Goal: Obtain resource: Download file/media

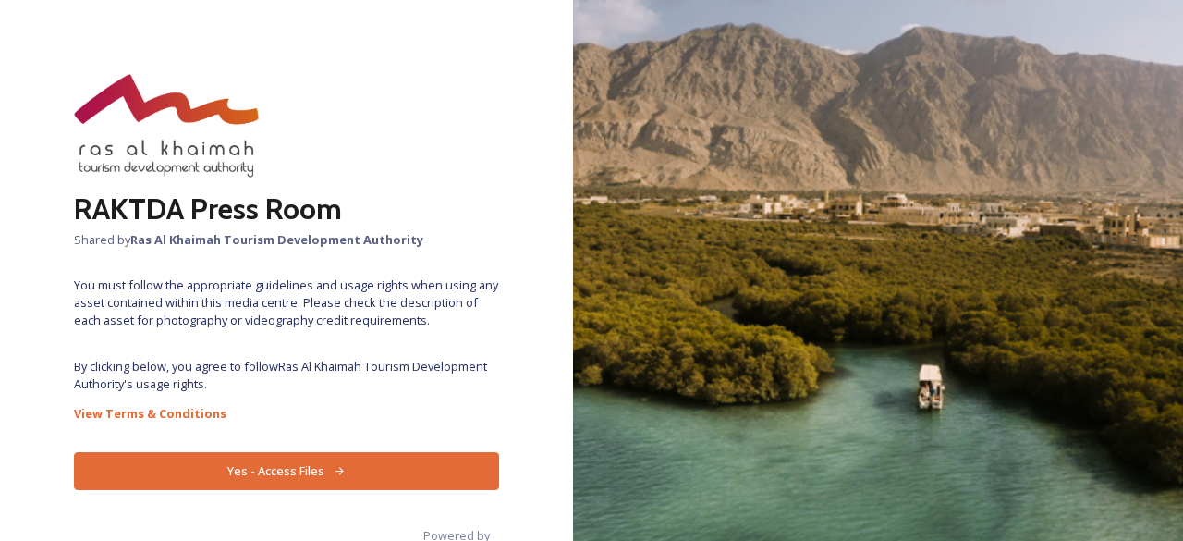
click at [324, 471] on button "Yes - Access Files" at bounding box center [286, 471] width 425 height 38
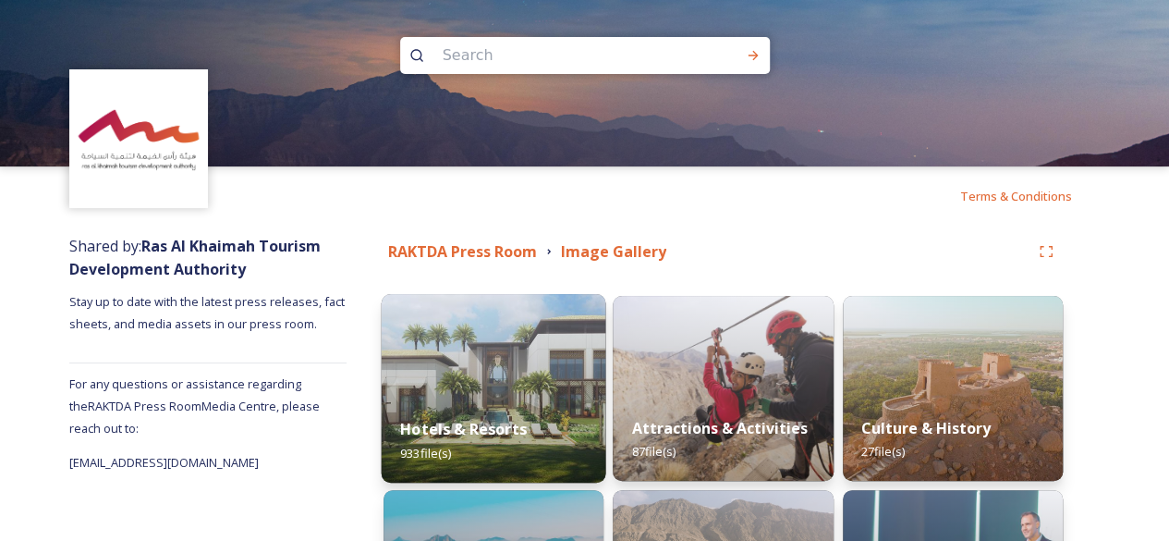
scroll to position [78, 0]
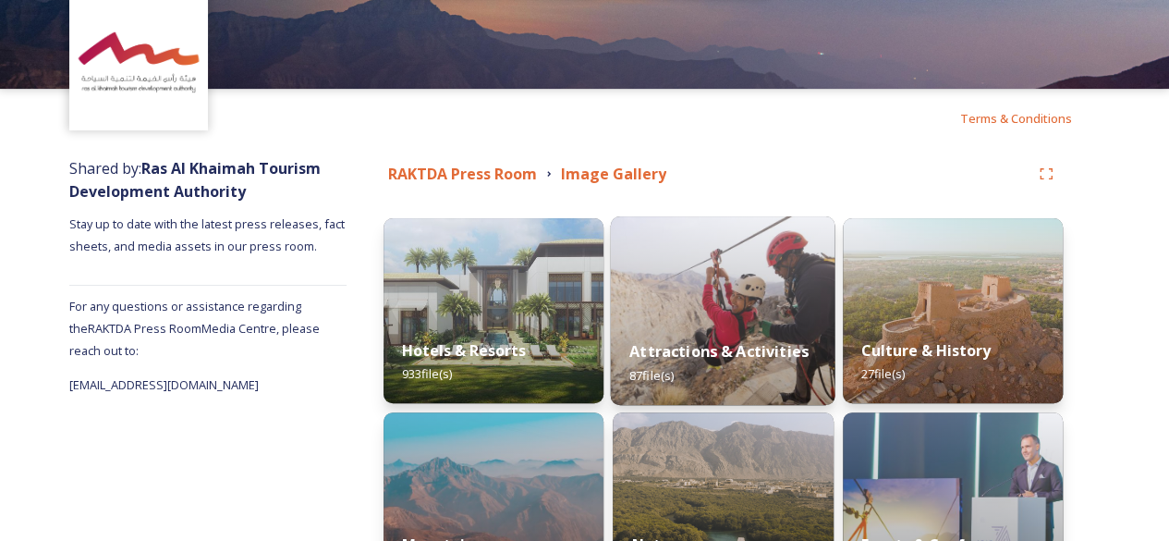
click at [761, 338] on div "Attractions & Activities 87 file(s)" at bounding box center [723, 363] width 225 height 84
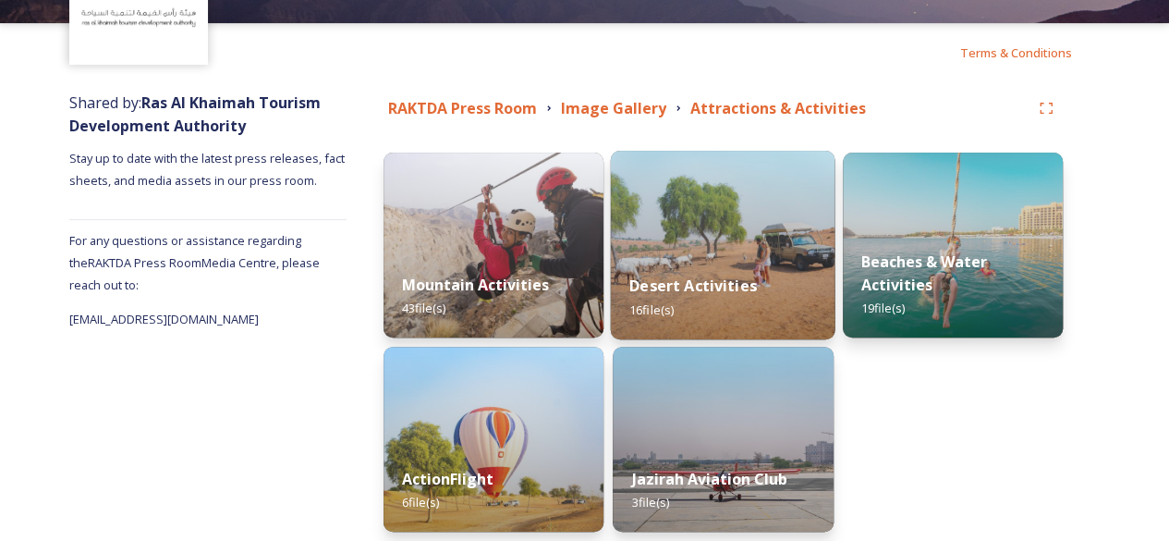
scroll to position [220, 0]
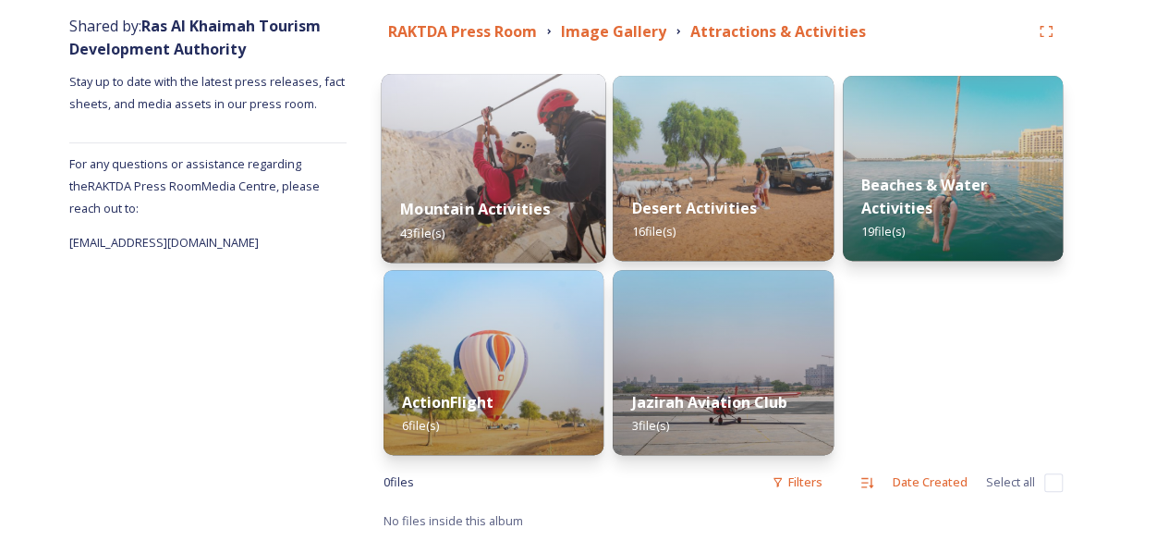
click at [476, 176] on img at bounding box center [494, 168] width 225 height 189
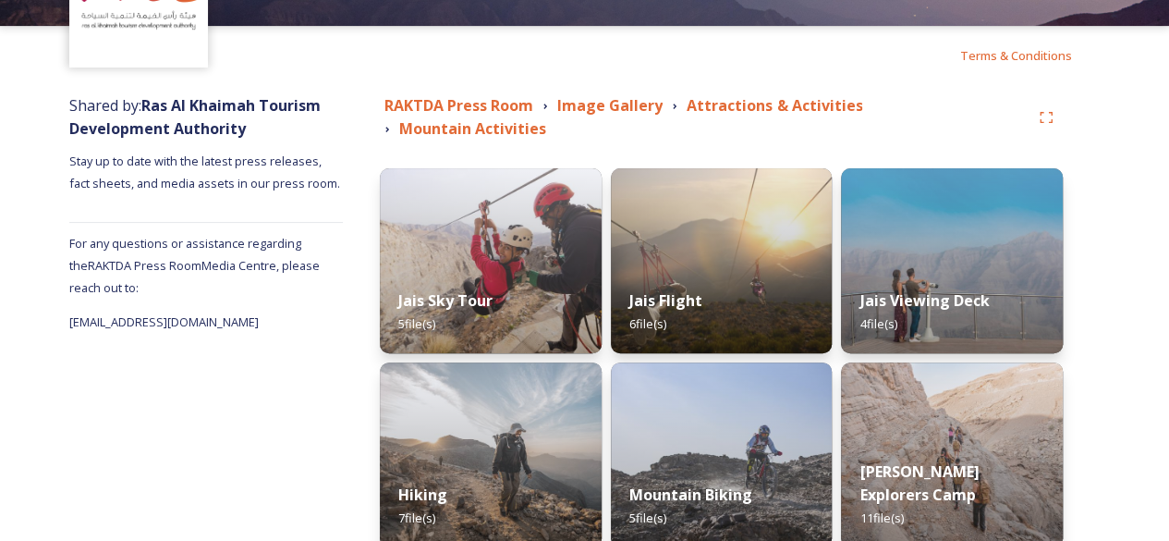
scroll to position [110, 0]
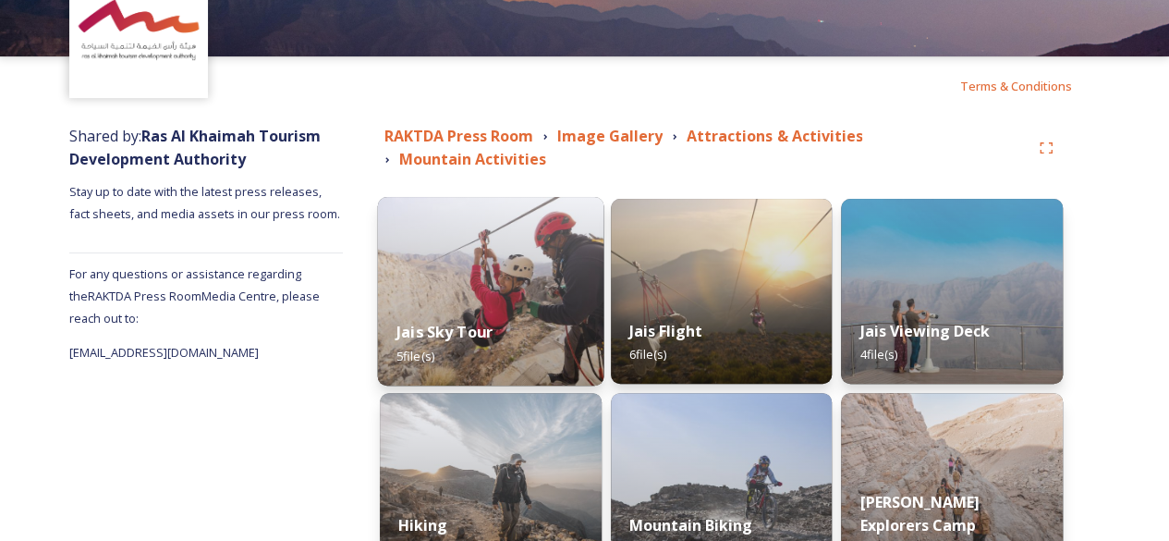
click at [492, 304] on div "Jais Sky Tour 5 file(s)" at bounding box center [490, 343] width 225 height 84
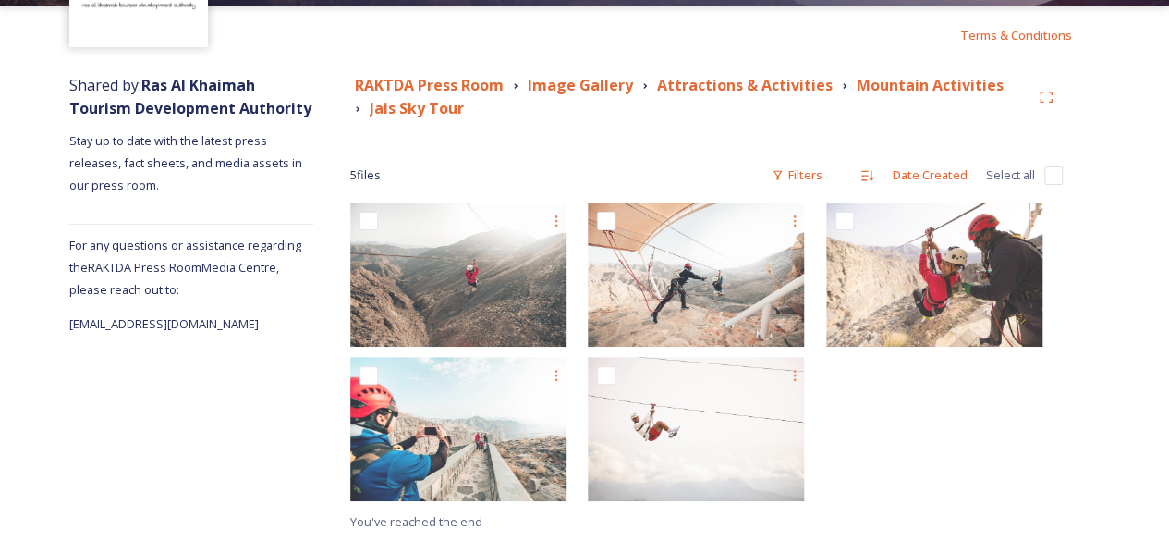
scroll to position [159, 0]
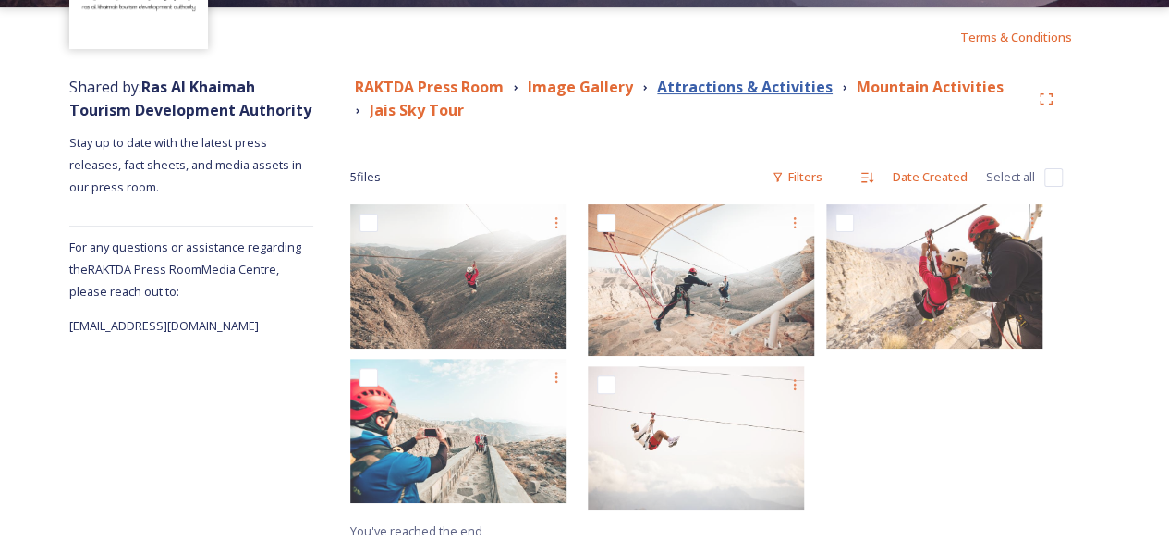
click at [784, 83] on strong "Attractions & Activities" at bounding box center [745, 87] width 176 height 20
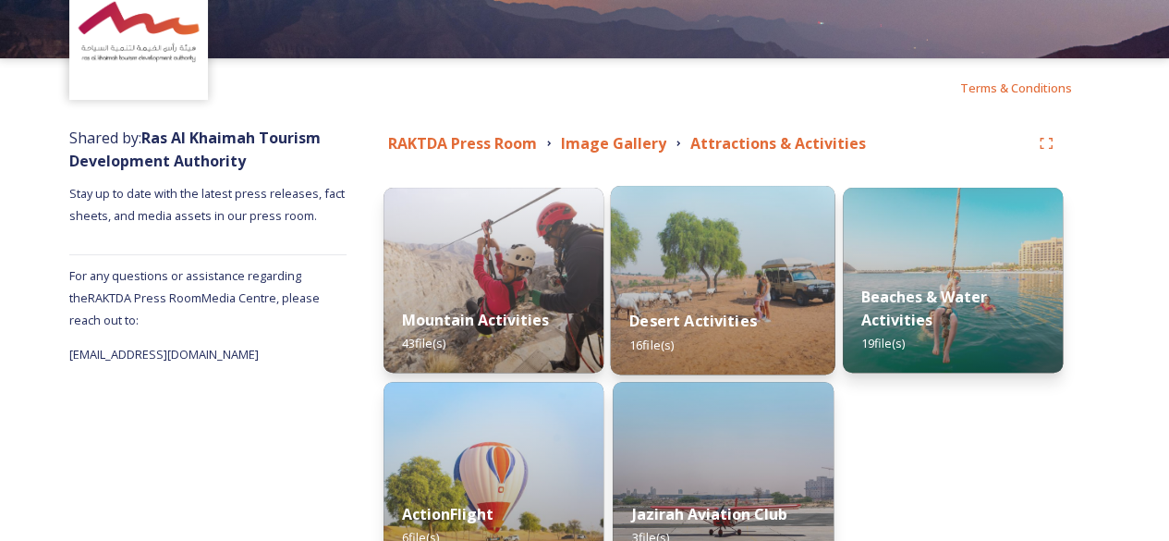
scroll to position [220, 0]
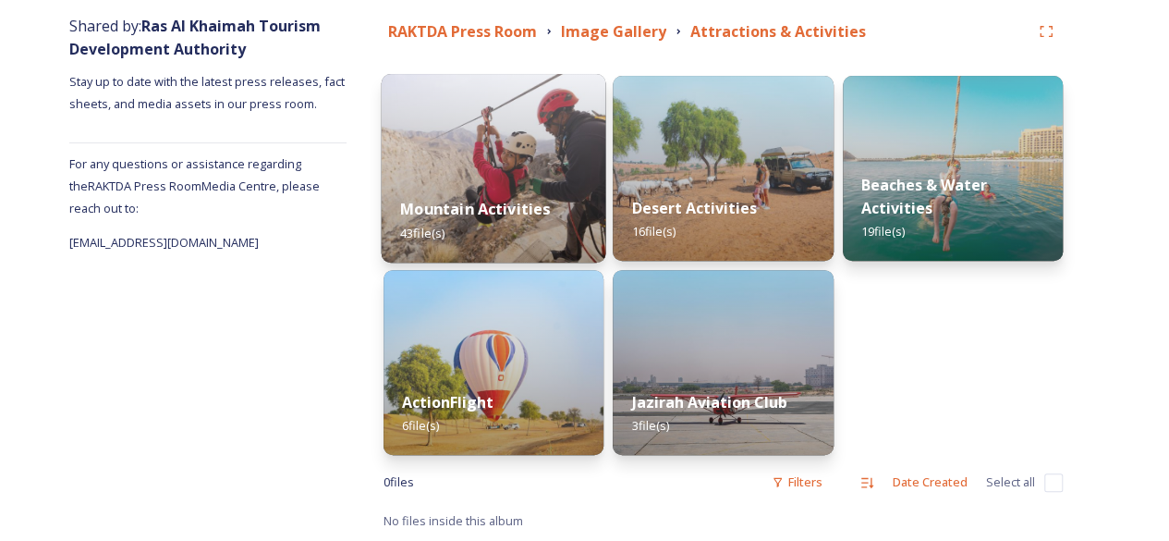
click at [500, 178] on div "Mountain Activities 43 file(s)" at bounding box center [494, 220] width 225 height 84
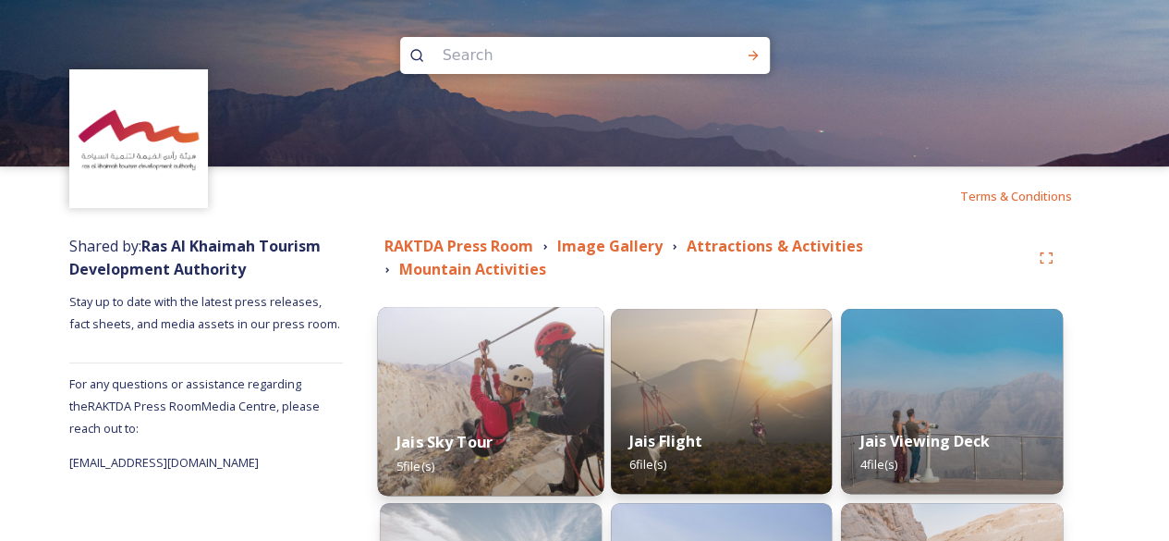
click at [466, 369] on img at bounding box center [490, 401] width 225 height 189
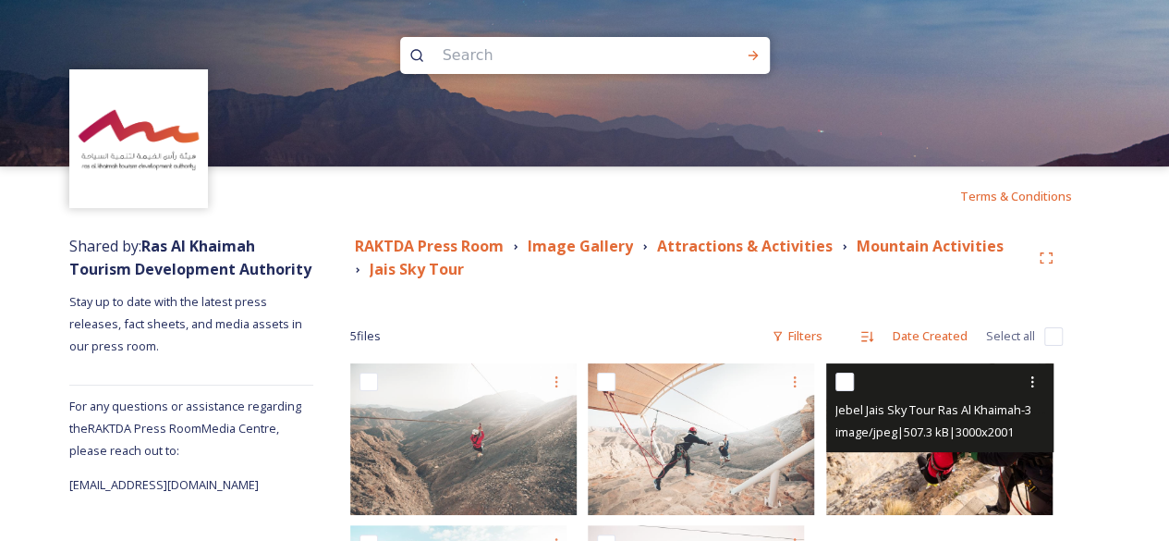
click at [974, 477] on img at bounding box center [939, 438] width 226 height 151
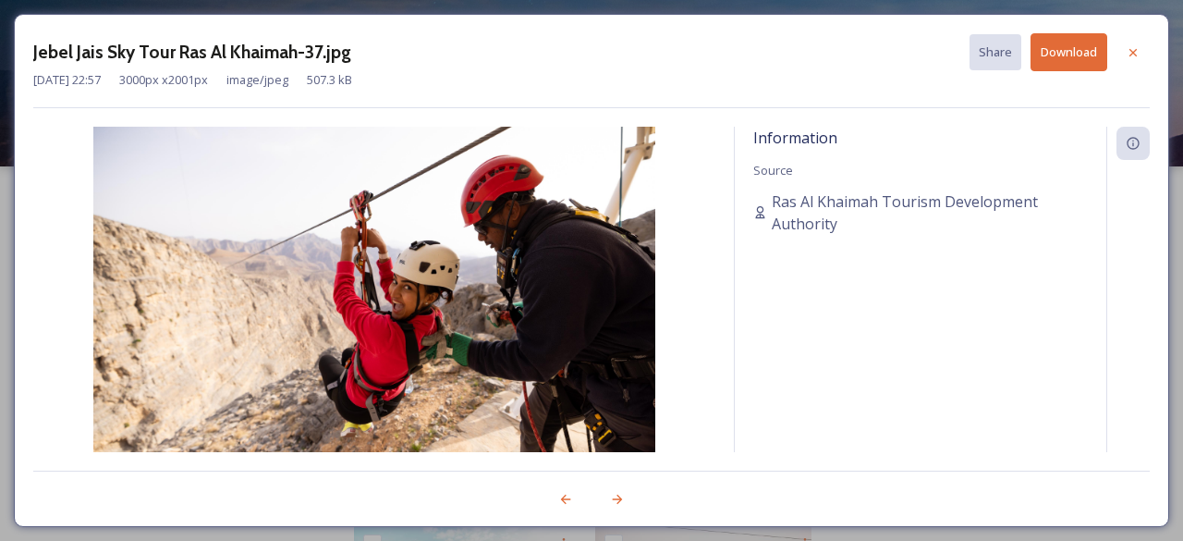
click at [1051, 51] on button "Download" at bounding box center [1068, 52] width 77 height 38
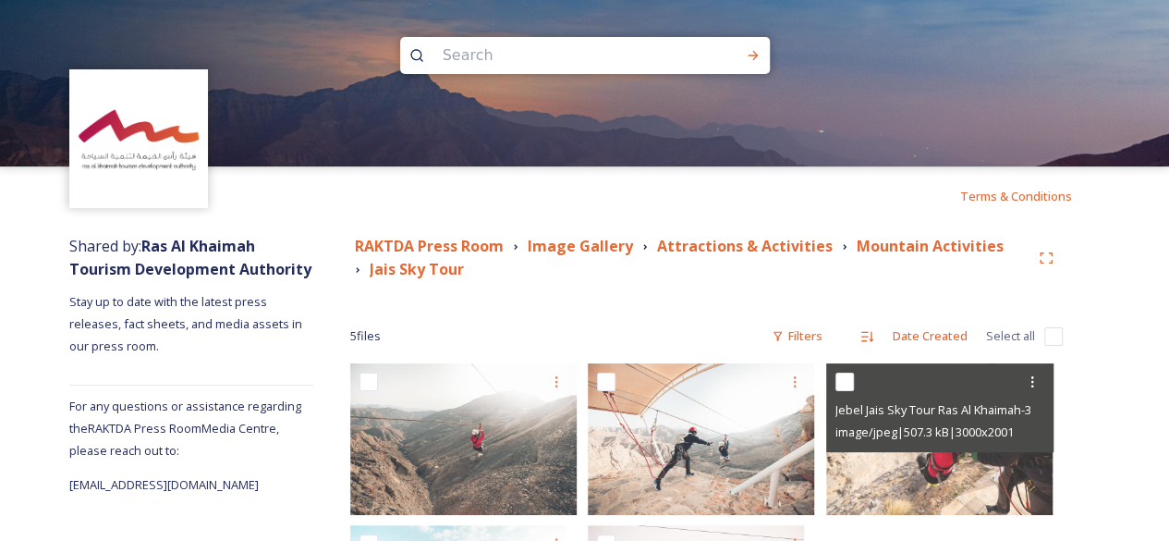
scroll to position [168, 0]
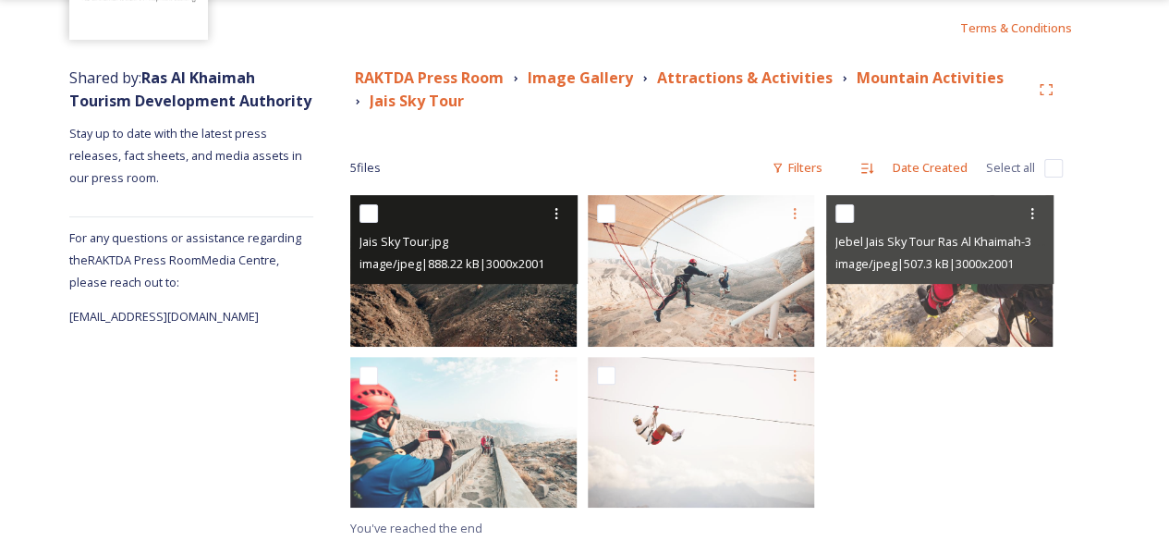
click at [443, 292] on img at bounding box center [463, 270] width 226 height 151
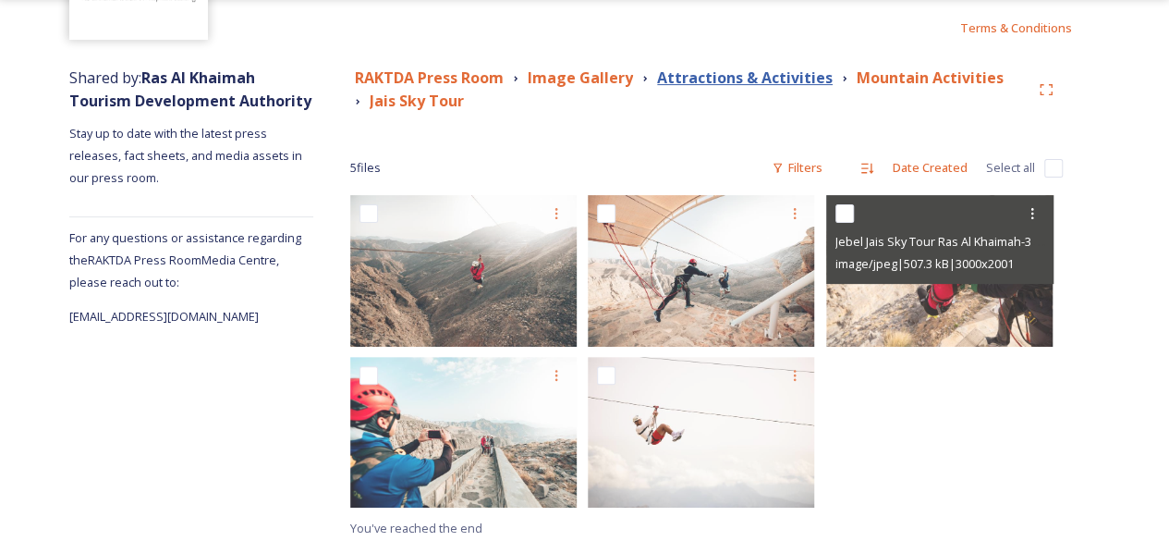
click at [780, 77] on strong "Attractions & Activities" at bounding box center [745, 77] width 176 height 20
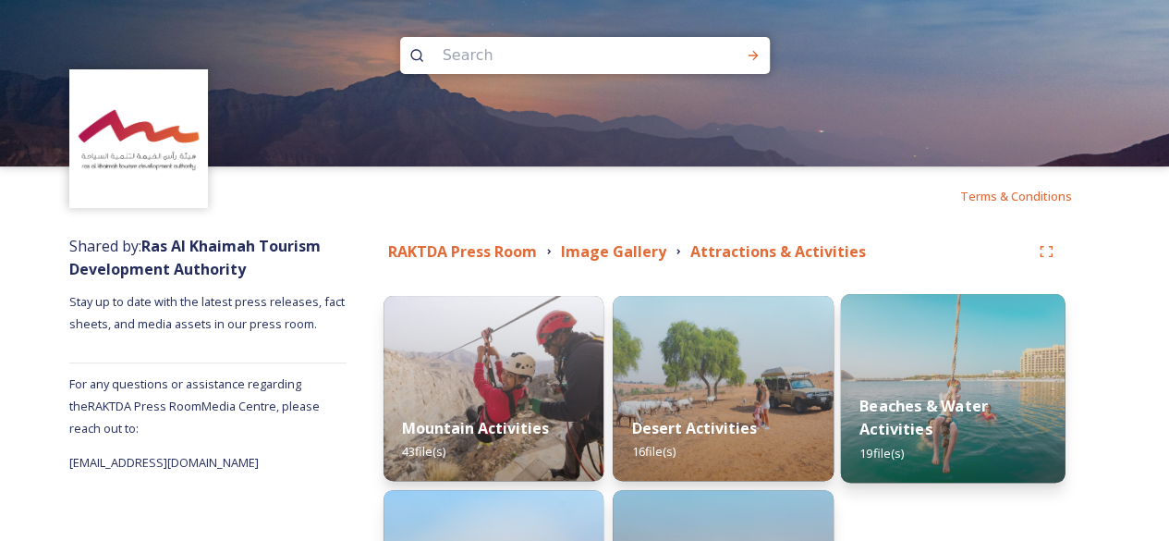
click at [859, 322] on img at bounding box center [952, 388] width 225 height 189
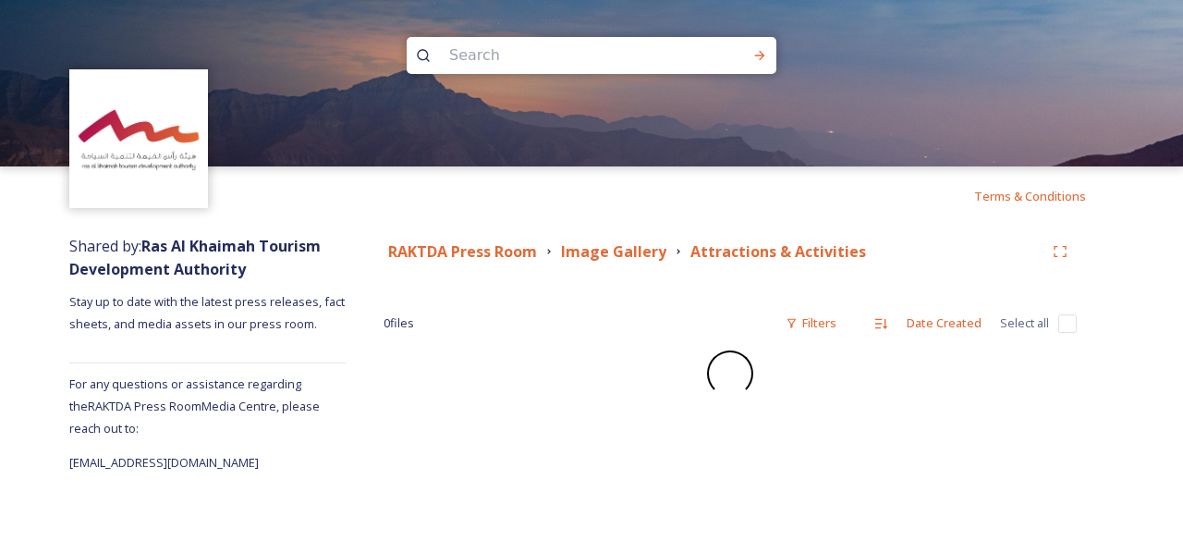
click at [955, 406] on div "RAKTDA Press Room Image Gallery Attractions & Activities 0 file s Filters Date …" at bounding box center [730, 349] width 767 height 248
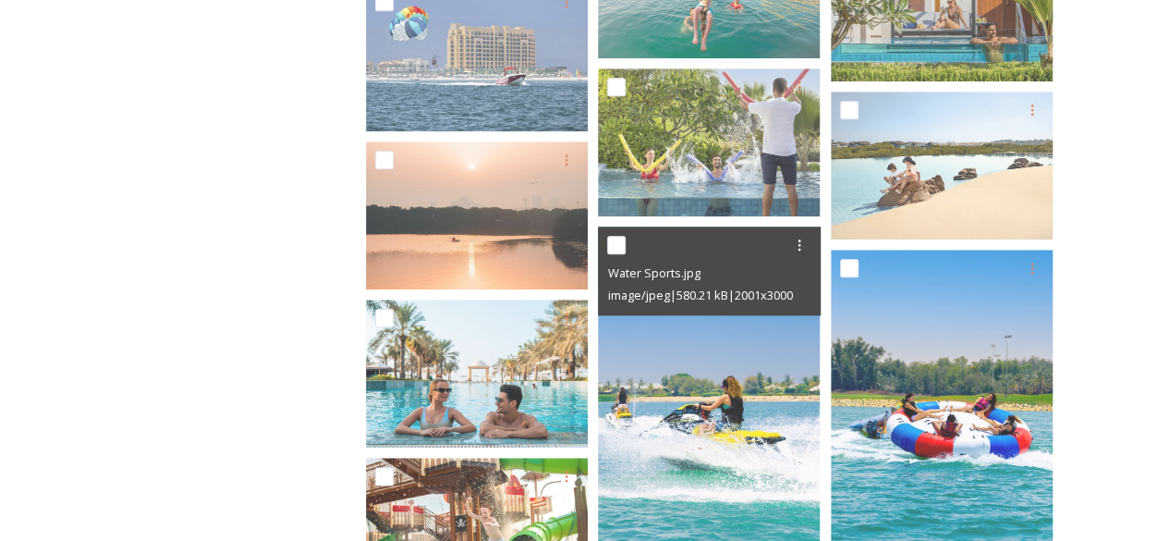
scroll to position [958, 0]
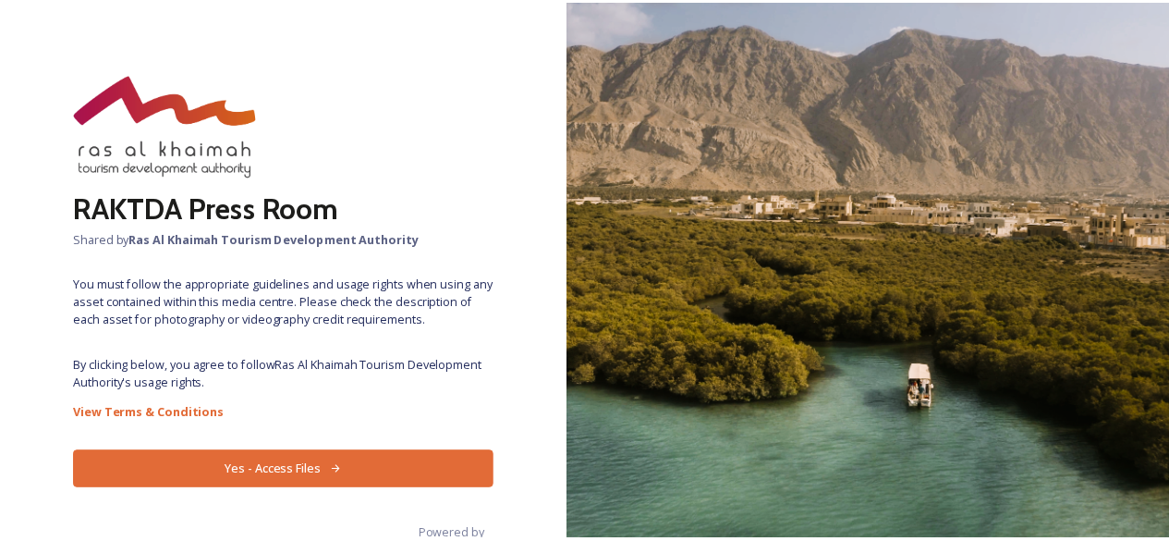
scroll to position [37, 0]
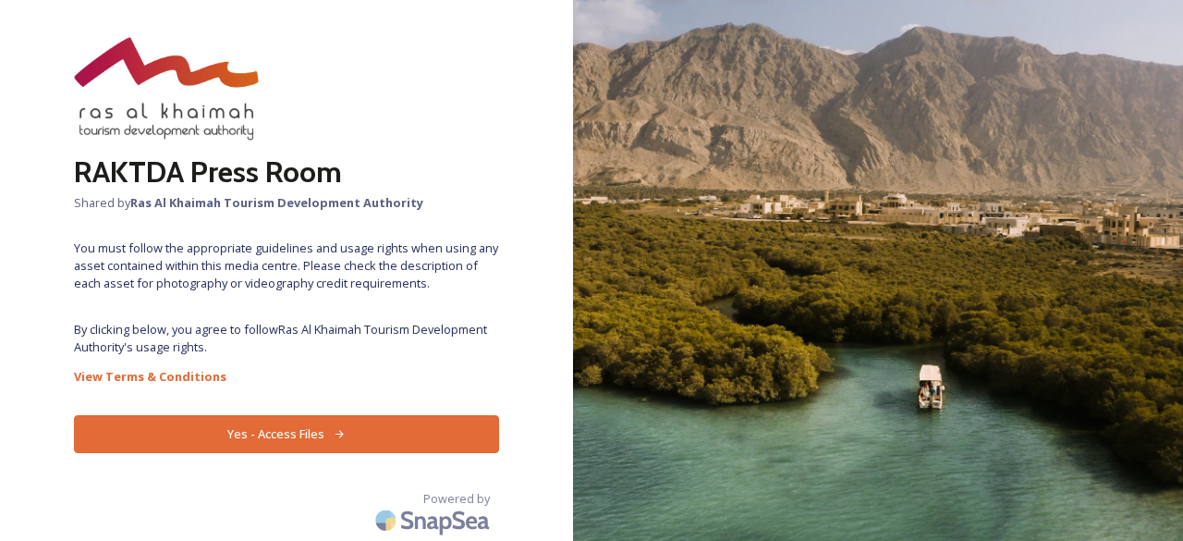
click at [335, 435] on icon at bounding box center [339, 433] width 8 height 7
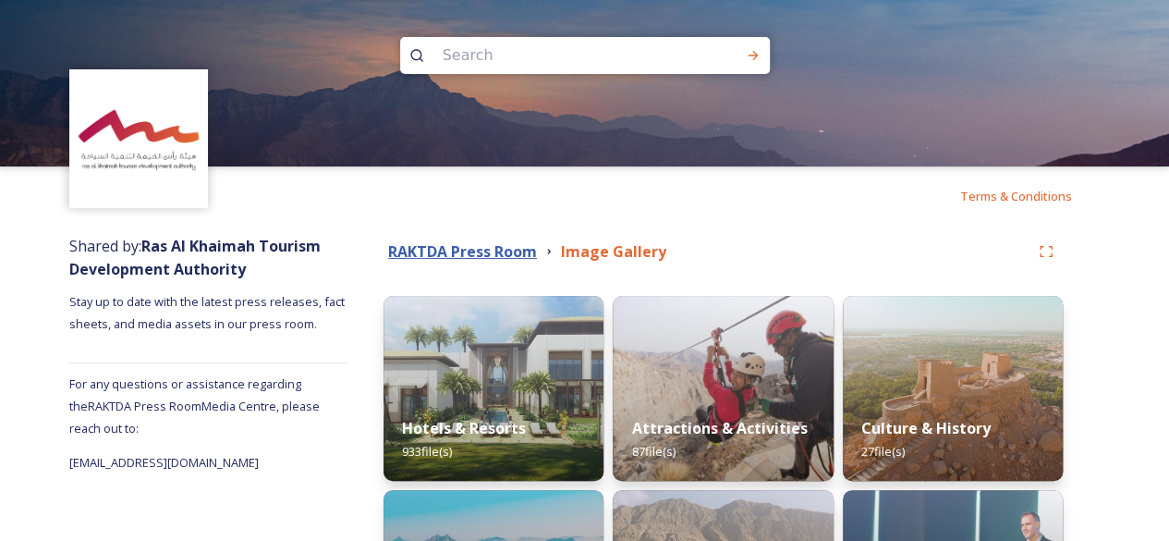
click at [479, 245] on strong "RAKTDA Press Room" at bounding box center [462, 251] width 149 height 20
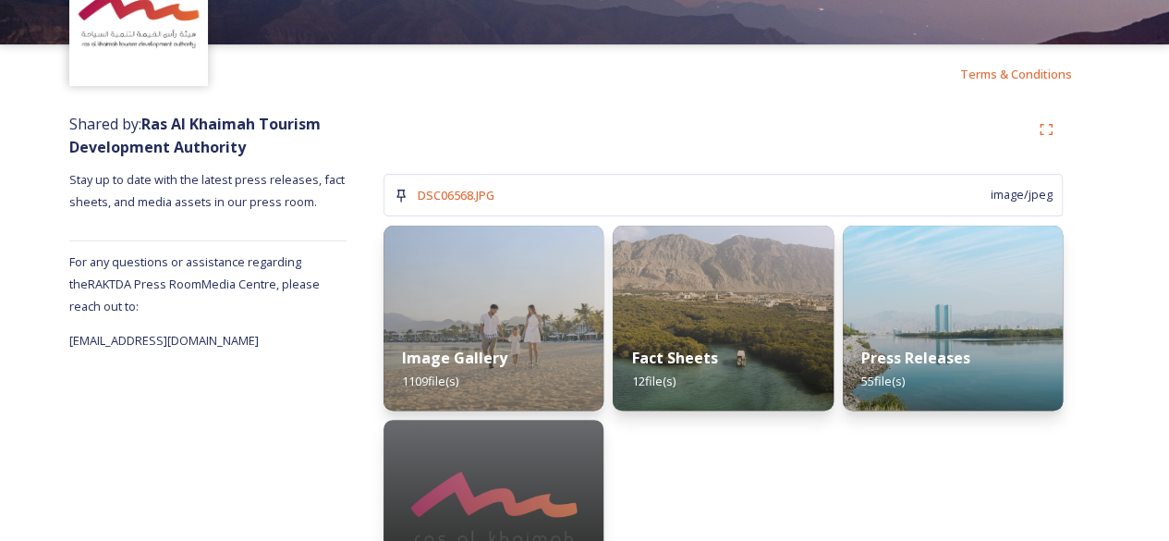
scroll to position [203, 0]
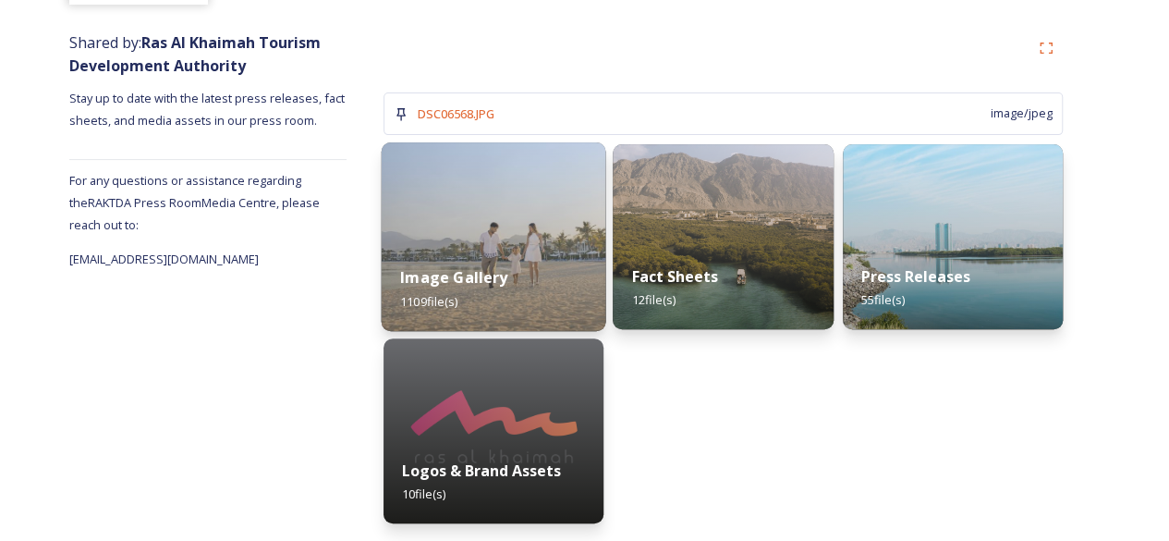
click at [515, 261] on div "Image Gallery 1109 file(s)" at bounding box center [494, 289] width 225 height 84
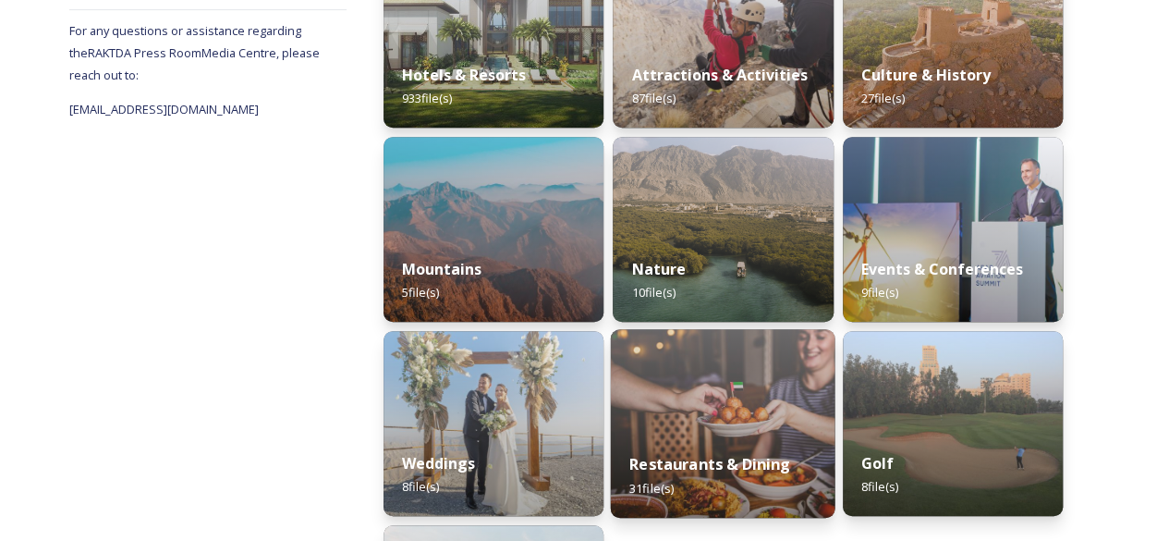
scroll to position [350, 0]
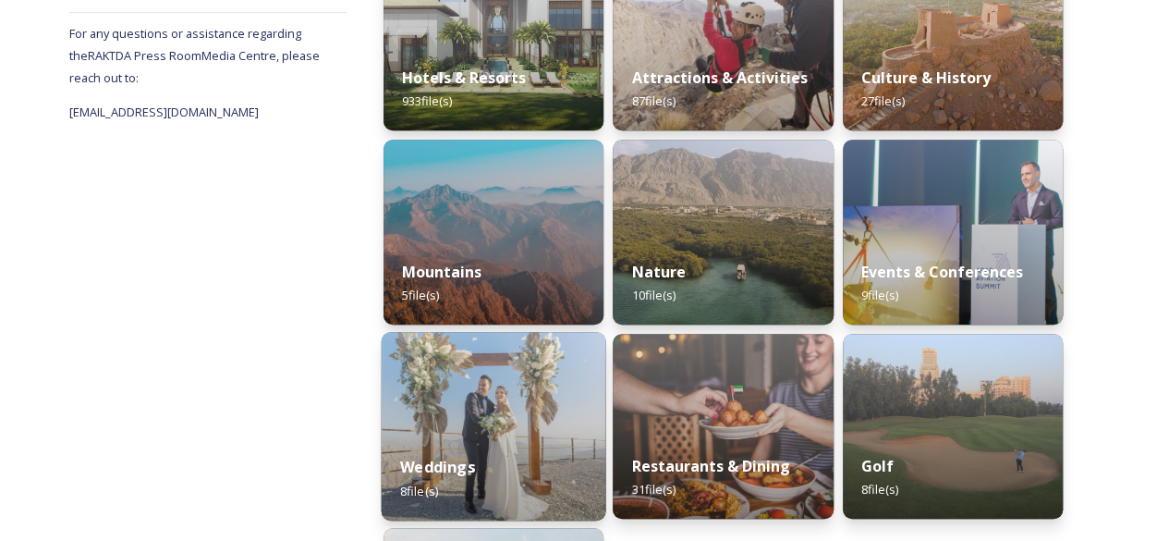
click at [460, 335] on img at bounding box center [494, 426] width 225 height 189
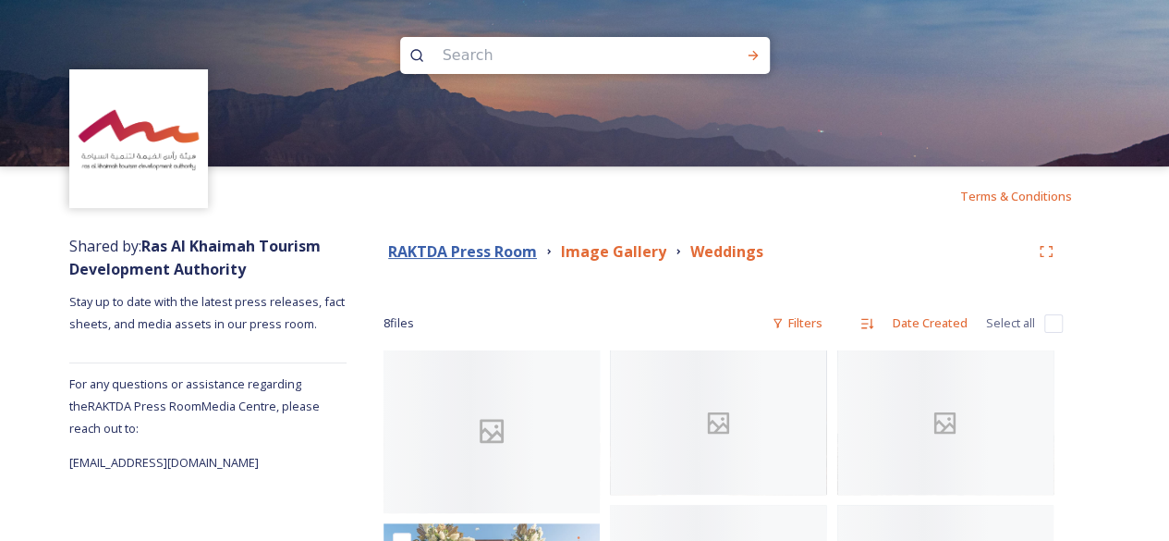
click at [497, 258] on strong "RAKTDA Press Room" at bounding box center [462, 251] width 149 height 20
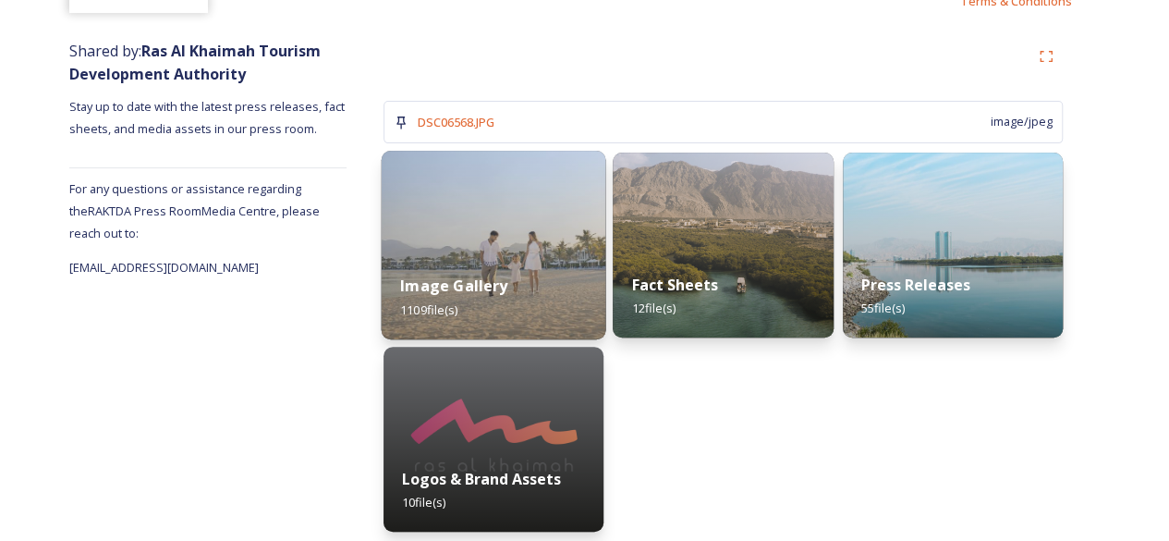
scroll to position [203, 0]
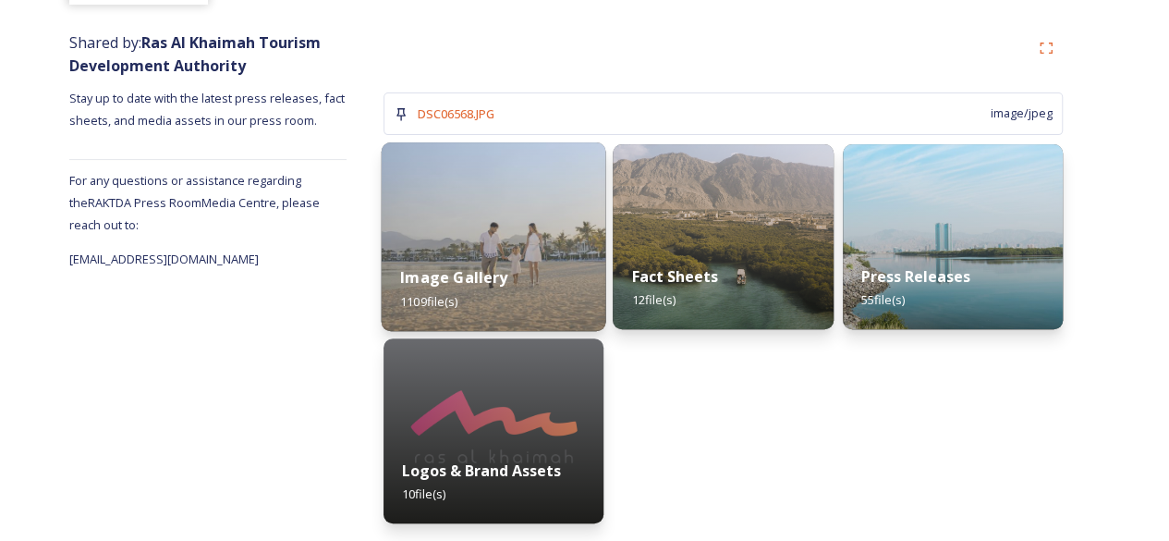
click at [474, 310] on div "Image Gallery 1109 file(s)" at bounding box center [494, 289] width 225 height 84
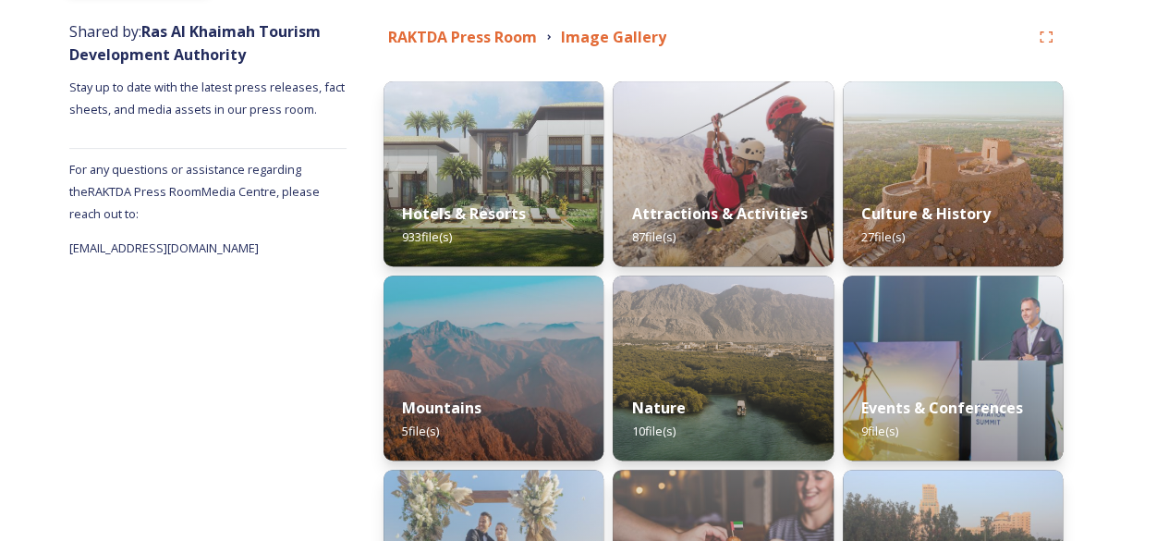
scroll to position [215, 0]
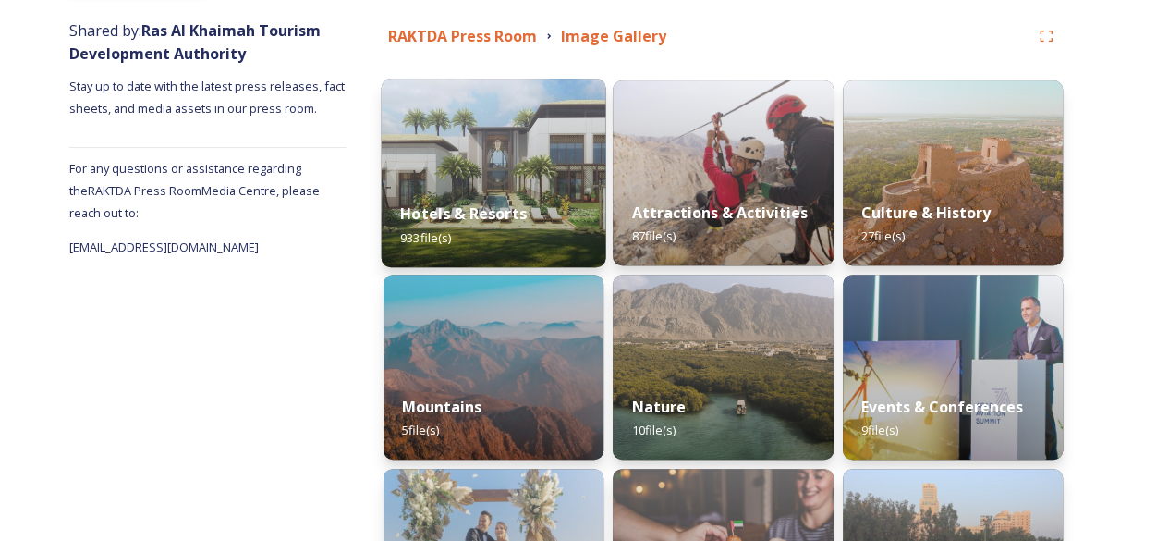
click at [432, 205] on strong "Hotels & Resorts" at bounding box center [463, 213] width 127 height 20
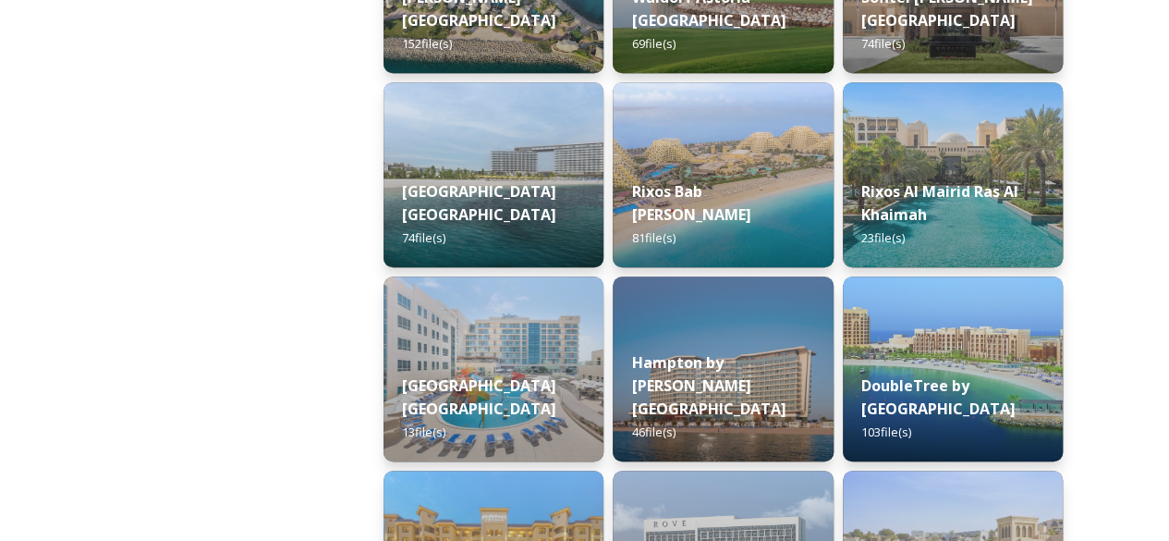
scroll to position [602, 0]
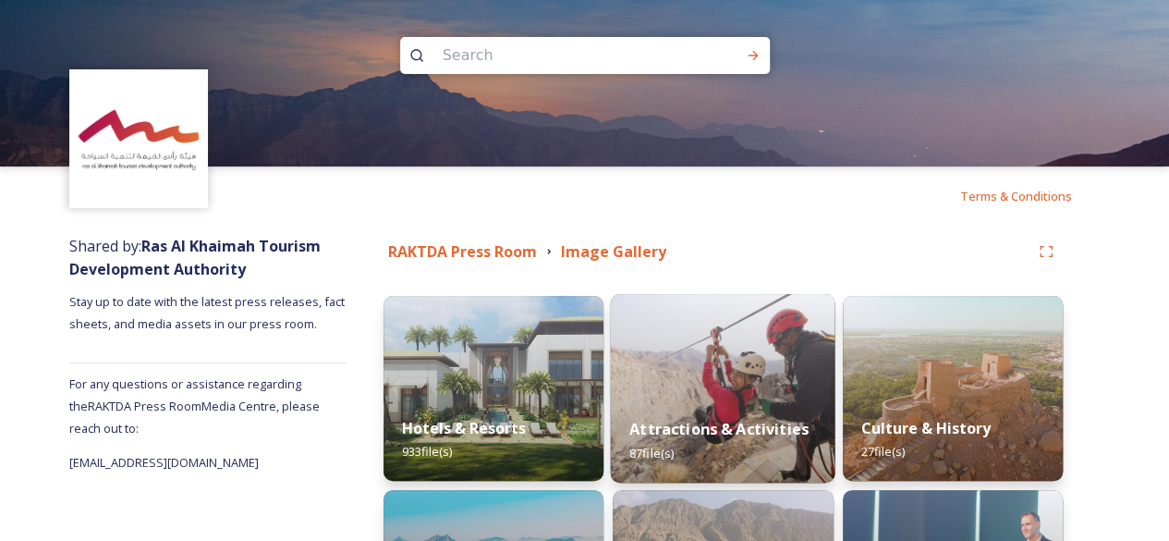
click at [708, 319] on img at bounding box center [723, 388] width 225 height 189
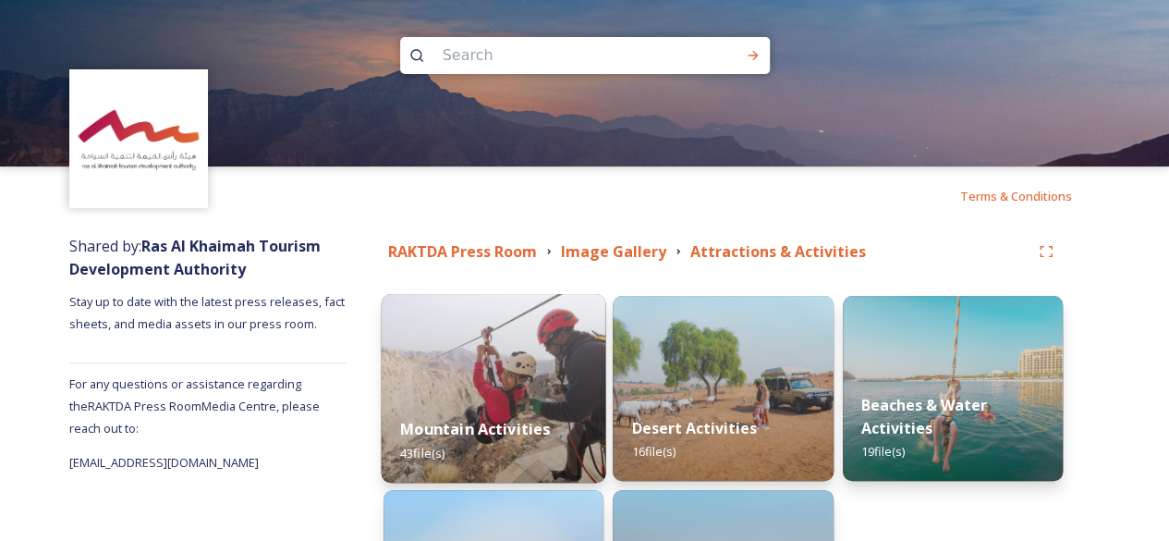
click at [490, 469] on div "Mountain Activities 43 file(s)" at bounding box center [494, 440] width 225 height 84
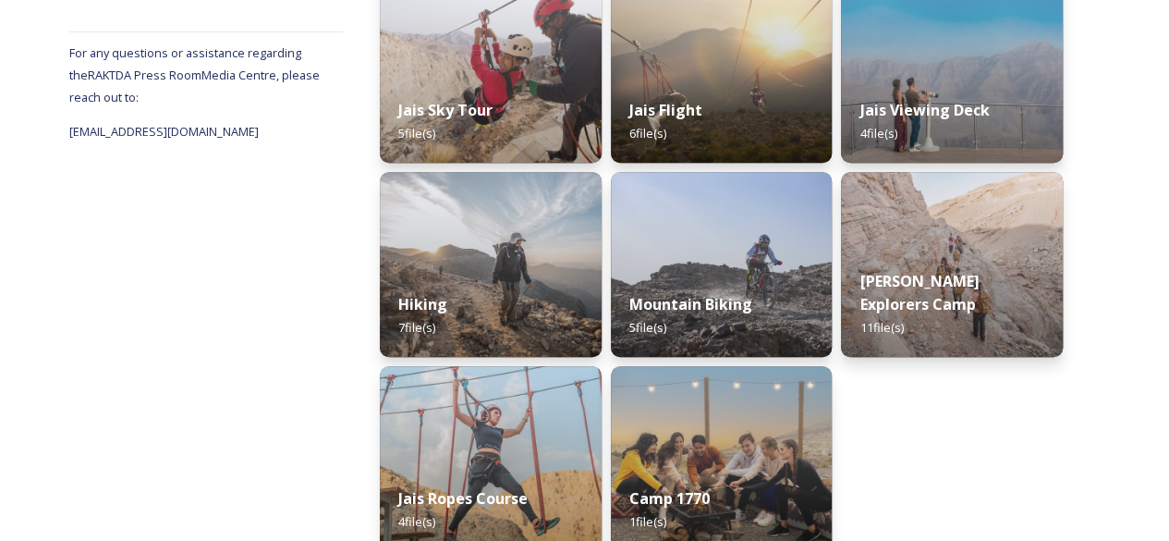
scroll to position [250, 0]
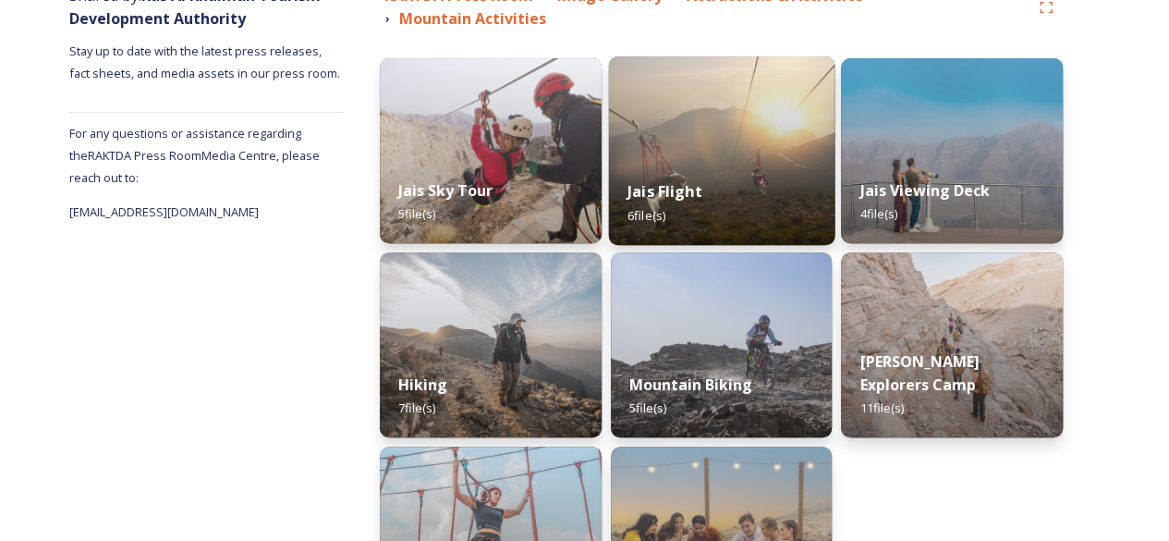
click at [733, 161] on div "Jais Flight 6 file(s)" at bounding box center [720, 203] width 225 height 84
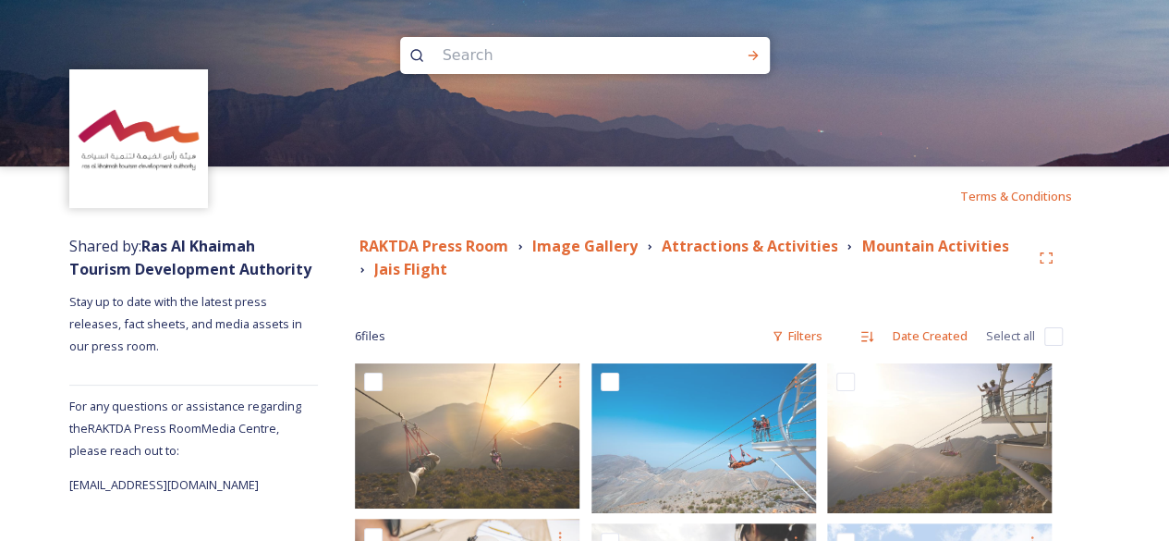
scroll to position [172, 0]
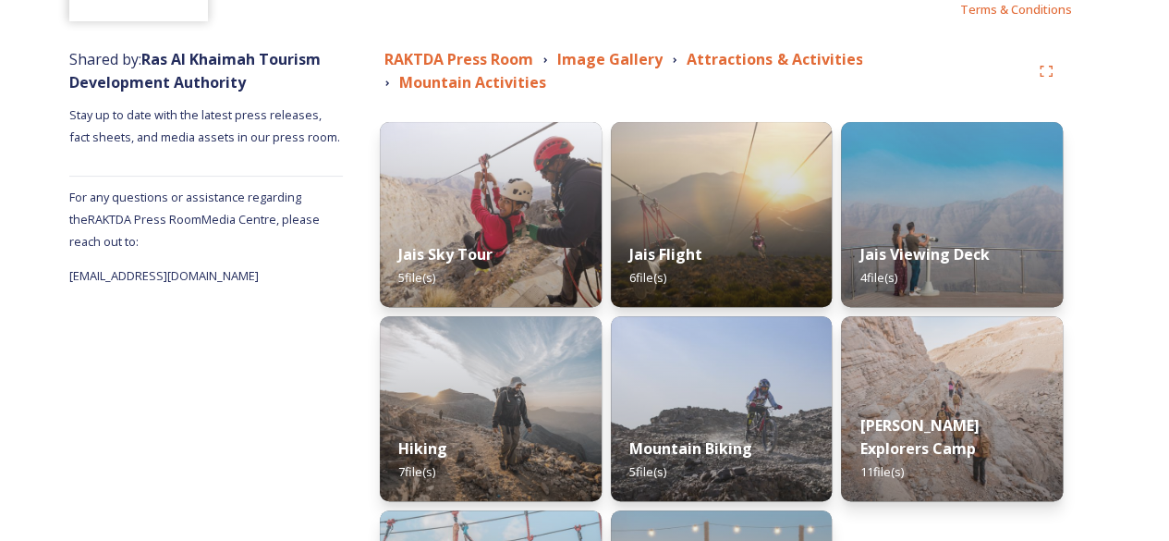
scroll to position [196, 0]
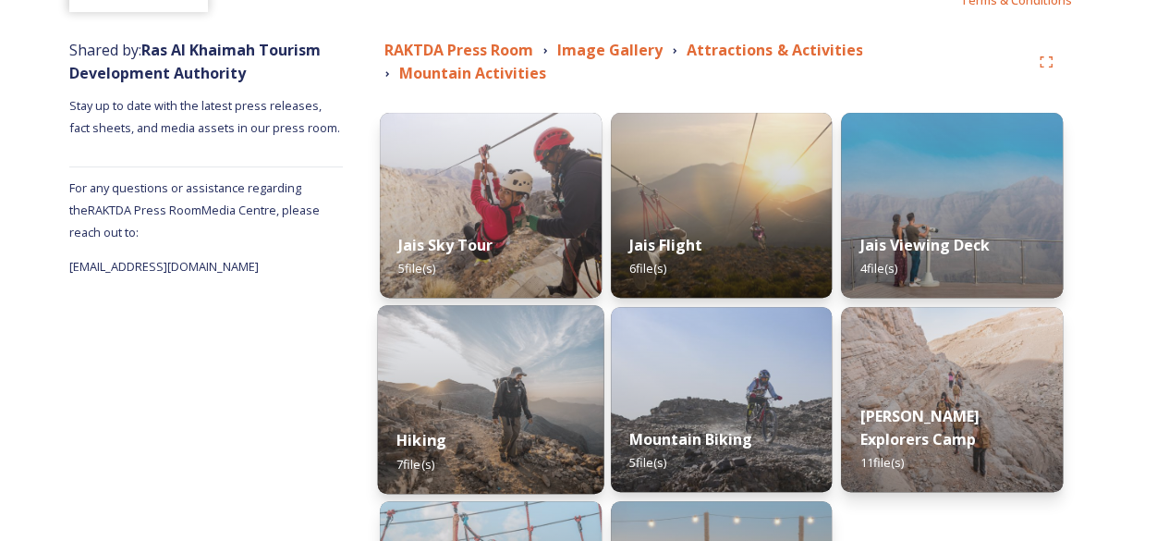
click at [525, 311] on img at bounding box center [490, 399] width 225 height 189
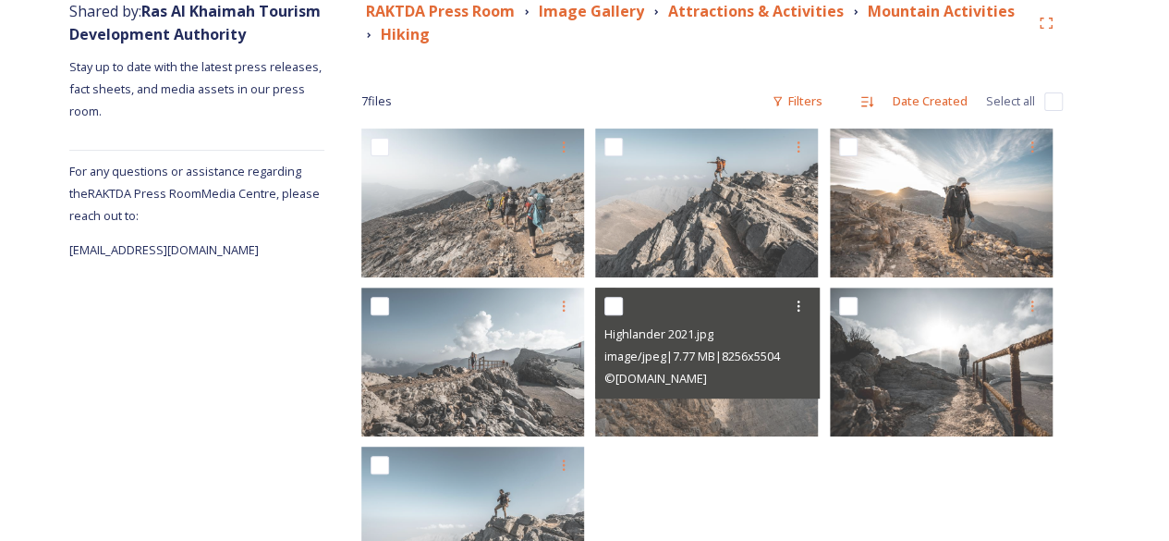
scroll to position [328, 0]
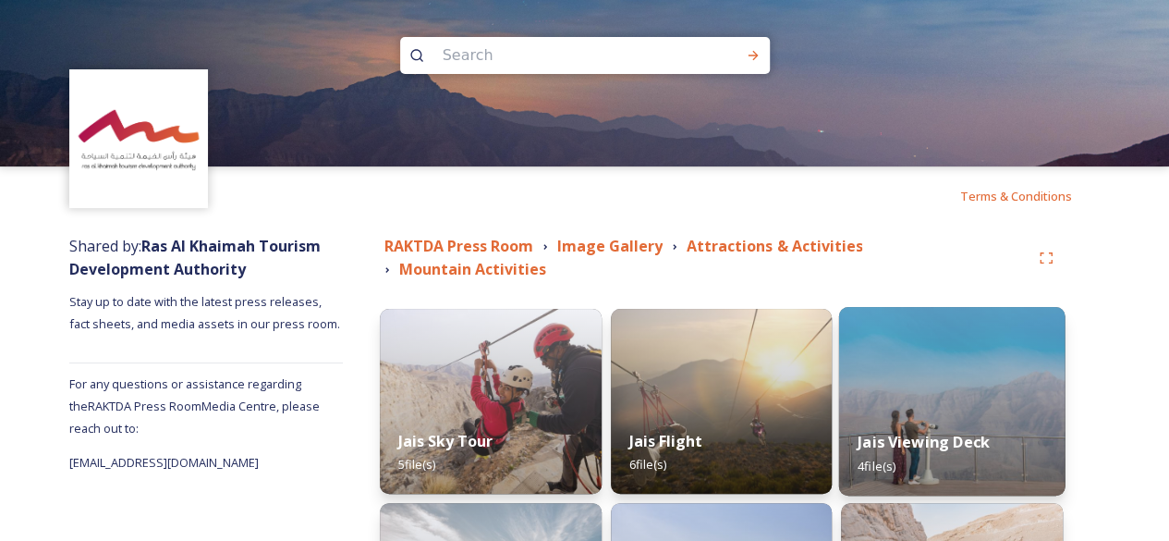
click at [895, 377] on img at bounding box center [951, 401] width 225 height 189
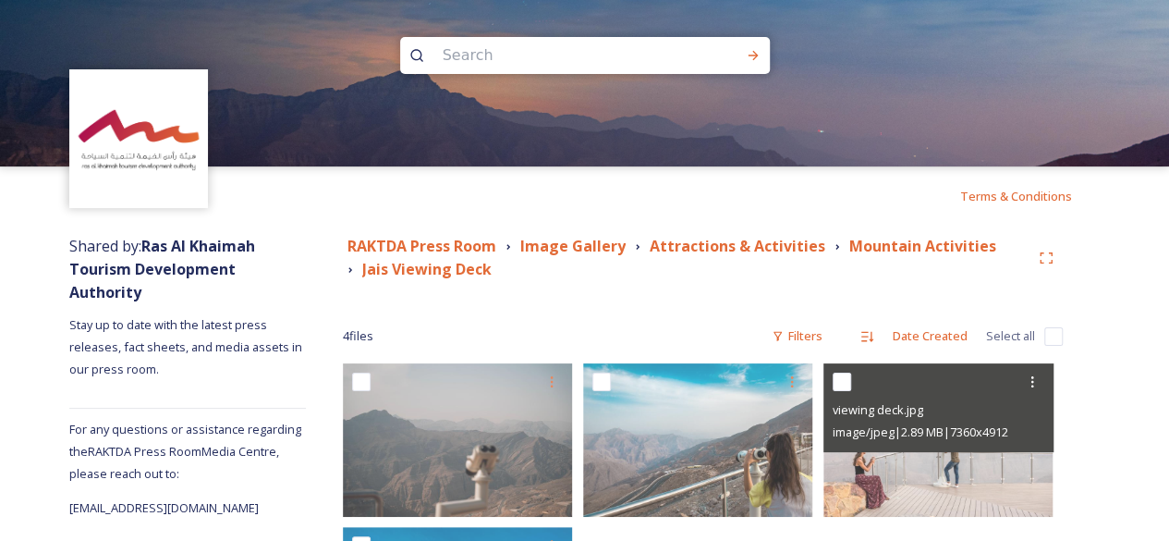
scroll to position [178, 0]
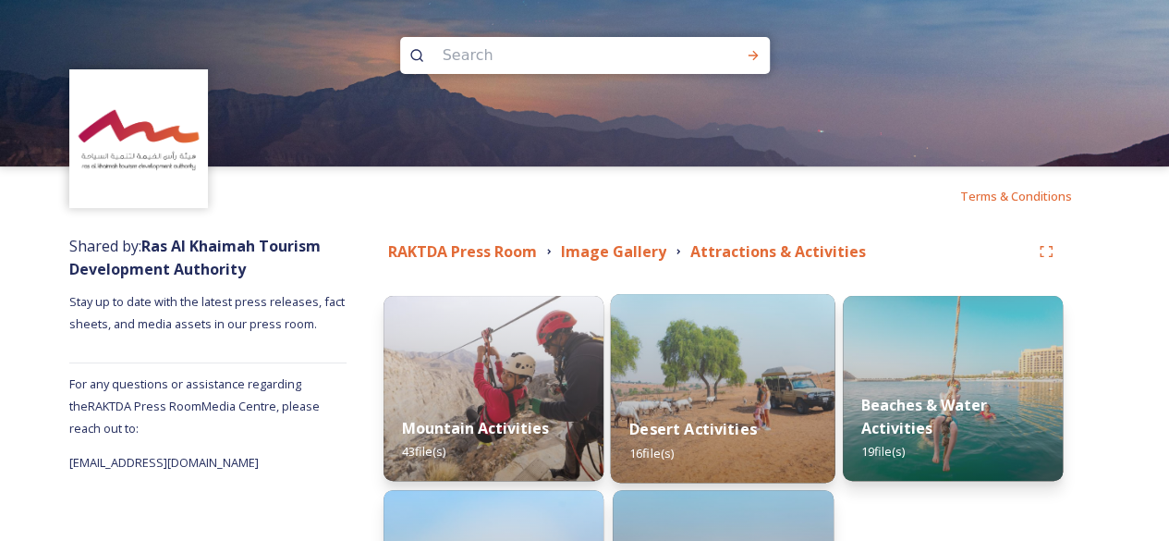
click at [731, 365] on img at bounding box center [723, 388] width 225 height 189
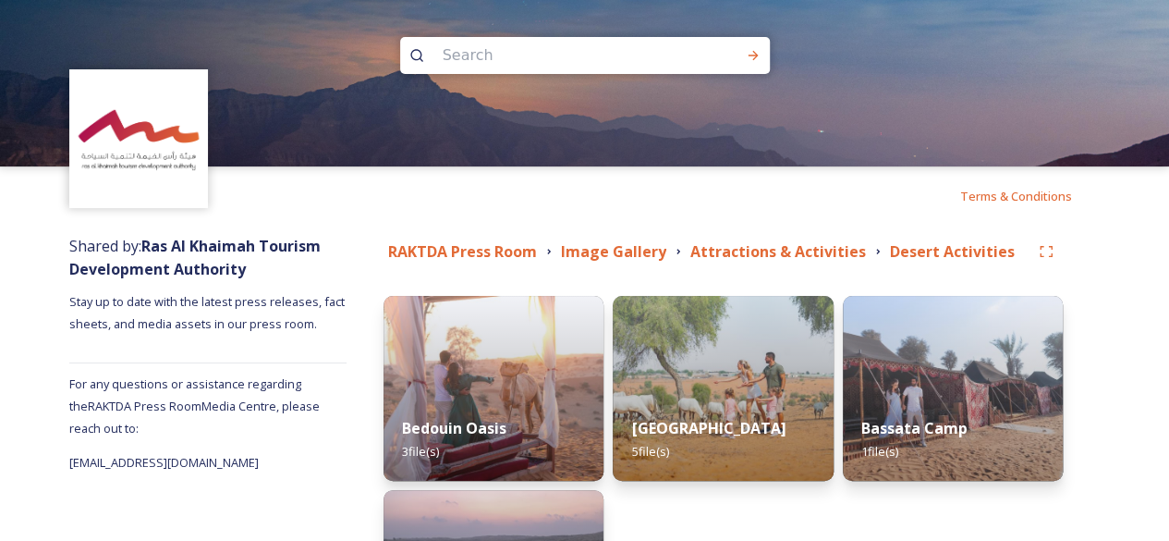
scroll to position [373, 0]
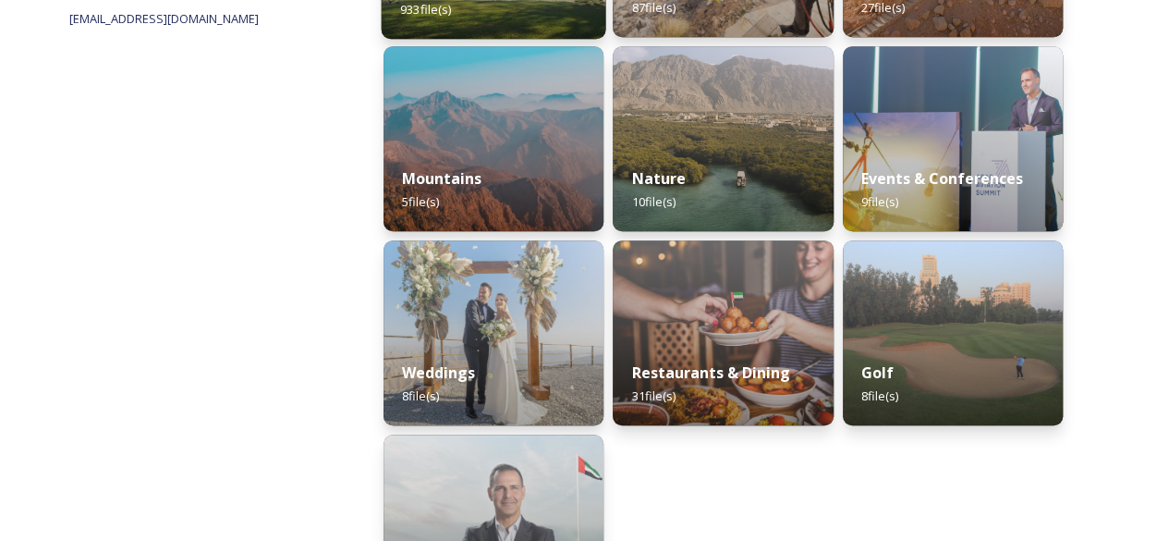
scroll to position [444, 0]
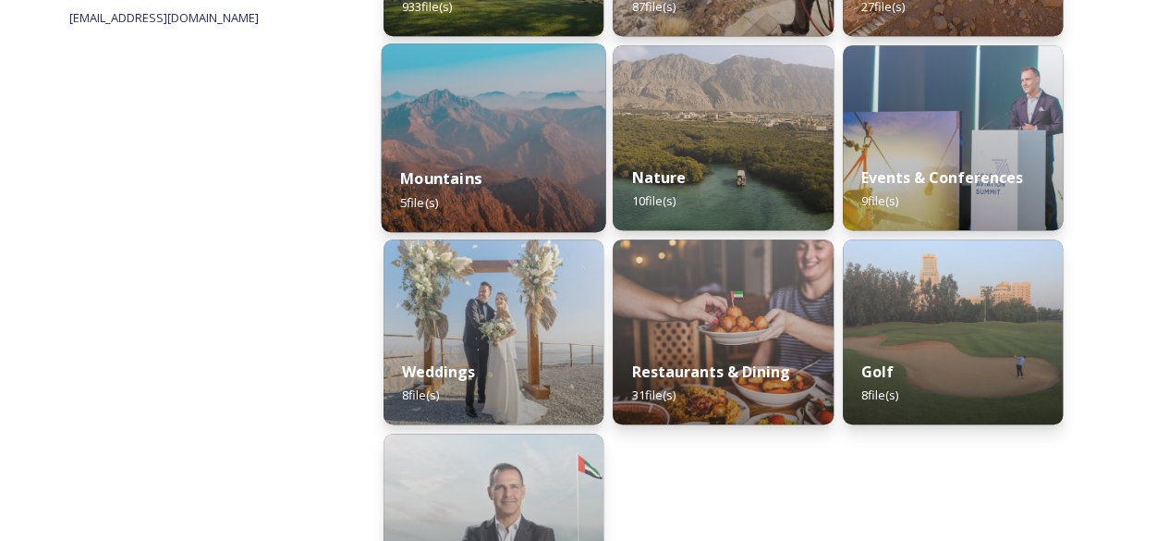
click at [521, 171] on div "Mountains 5 file(s)" at bounding box center [494, 190] width 225 height 84
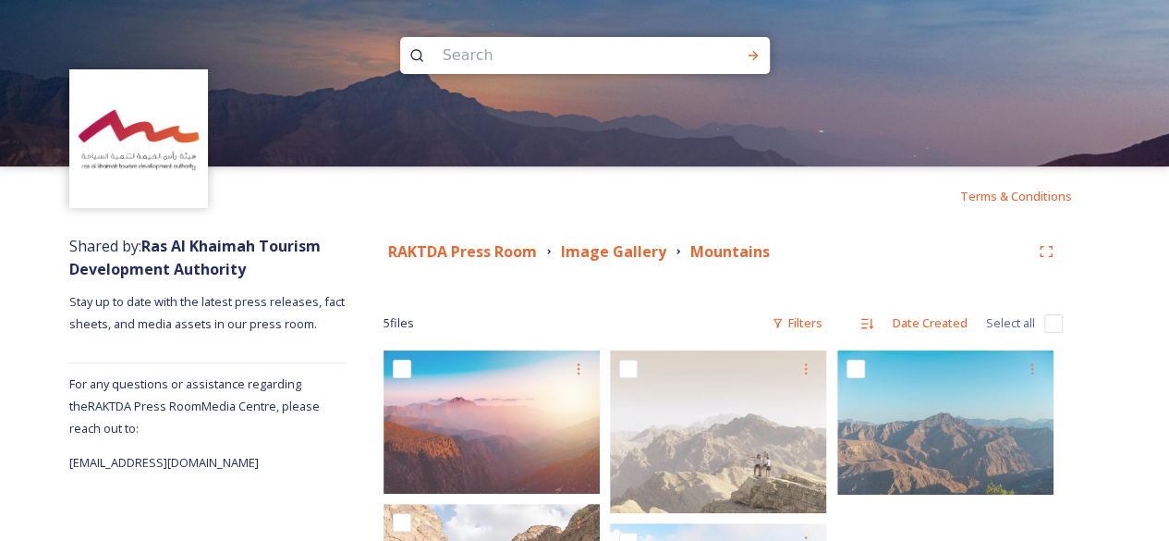
scroll to position [166, 0]
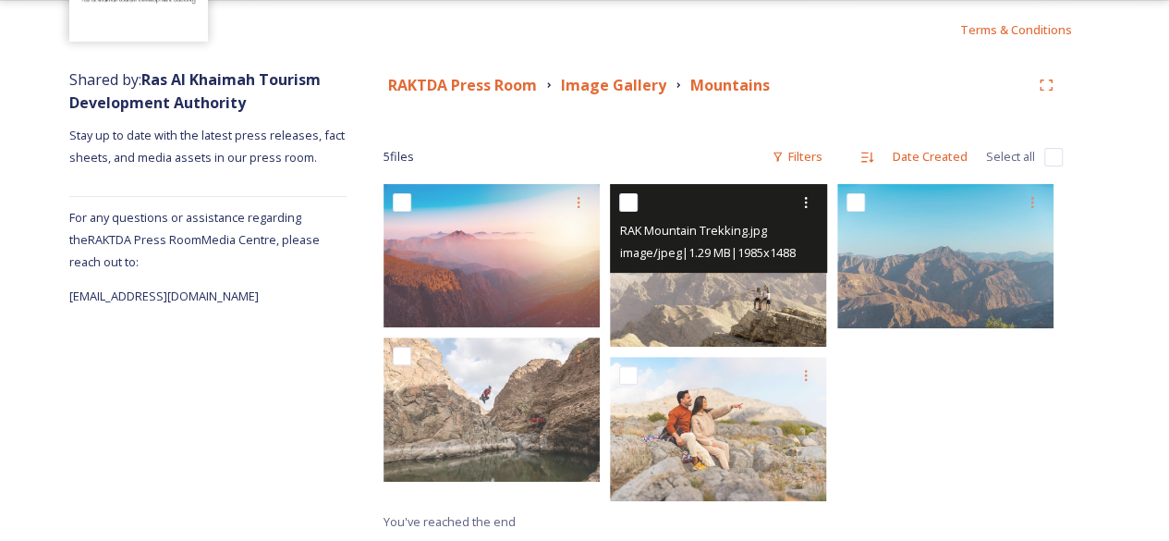
click at [726, 322] on img at bounding box center [718, 265] width 216 height 163
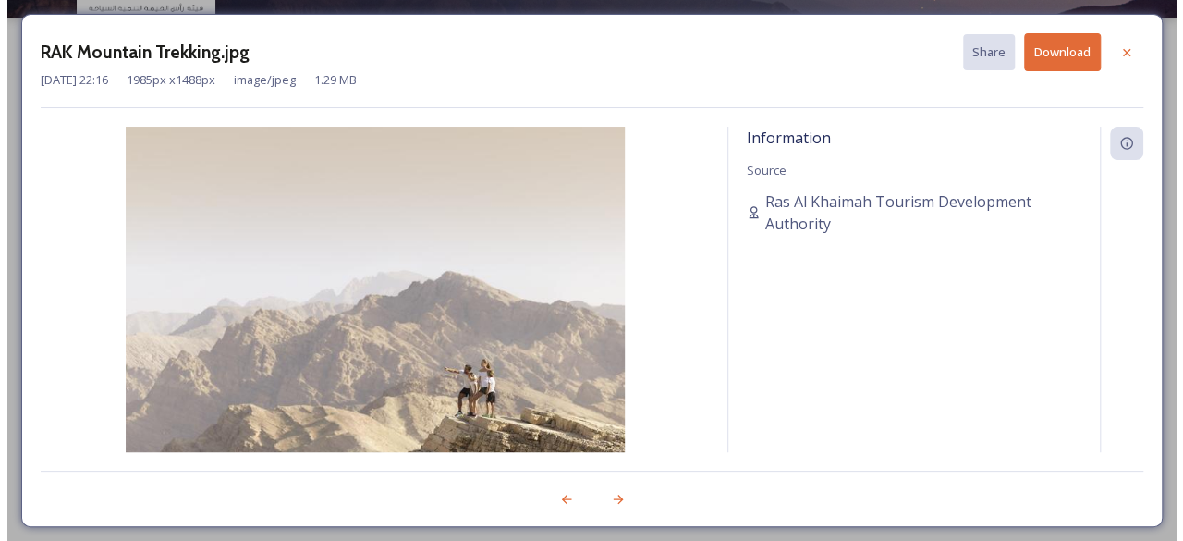
scroll to position [148, 0]
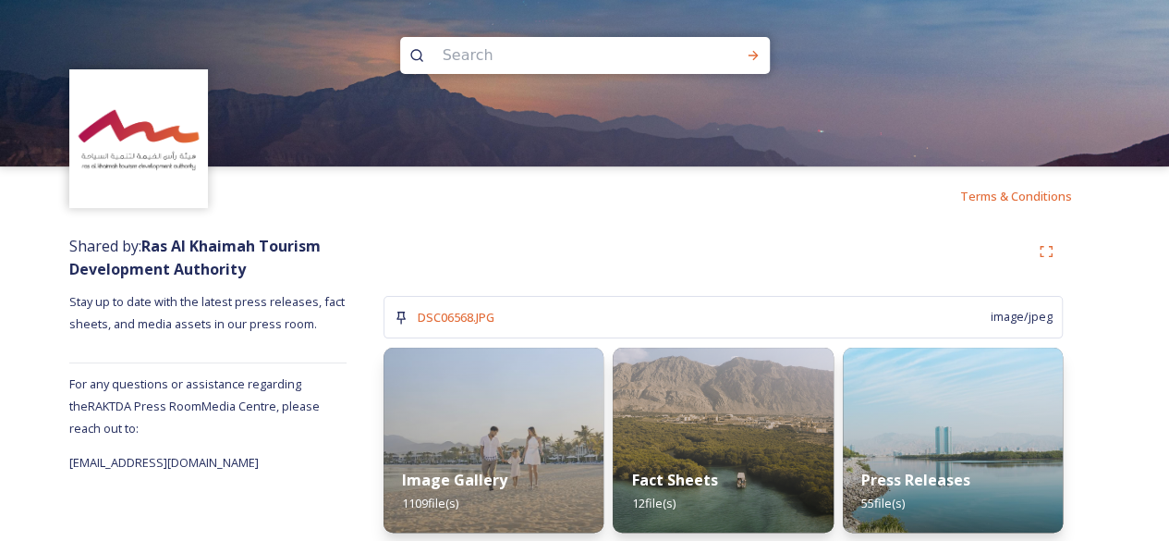
scroll to position [203, 0]
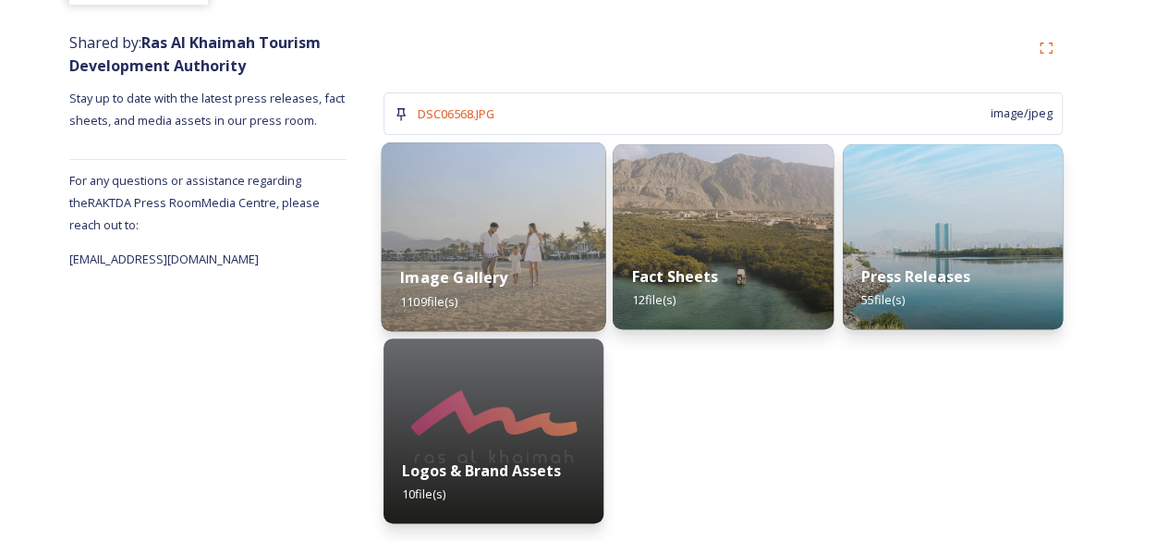
click at [561, 287] on div "Image Gallery 1109 file(s)" at bounding box center [494, 289] width 225 height 84
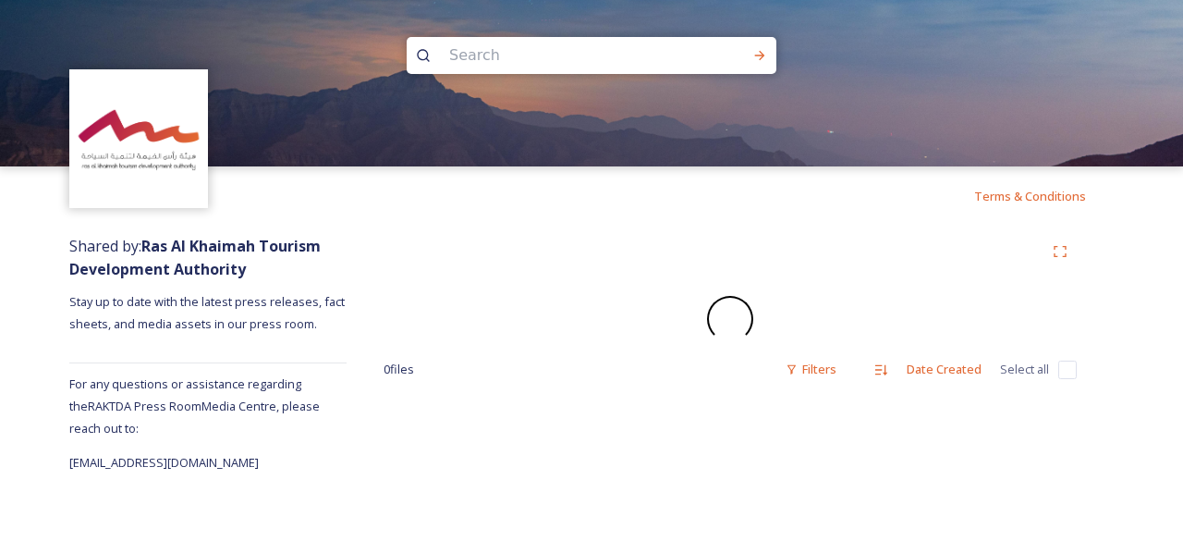
click at [561, 287] on div "0 file s Filters Date Created Select all" at bounding box center [730, 349] width 767 height 248
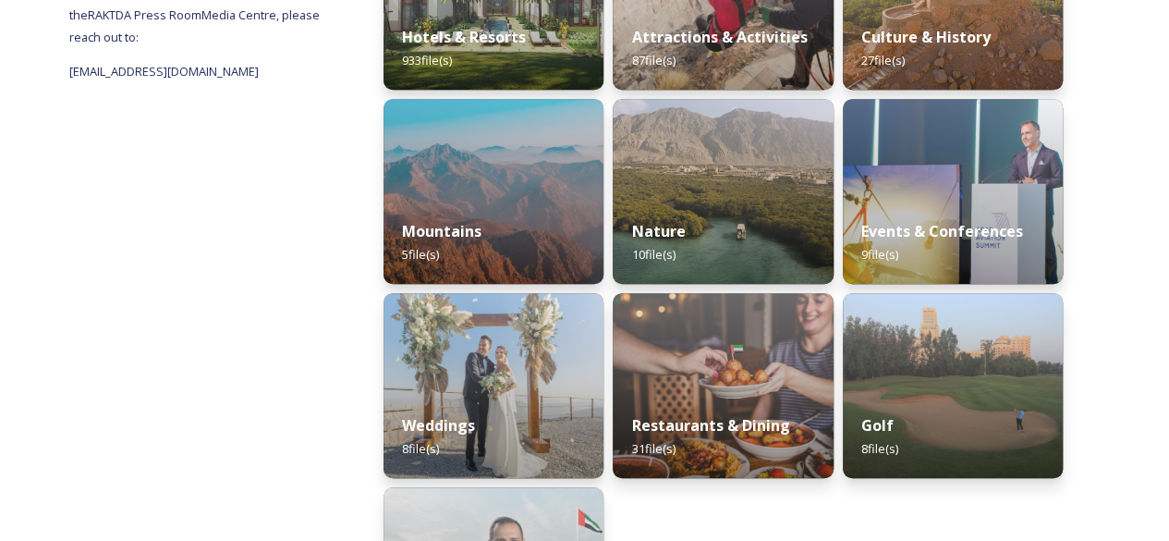
scroll to position [392, 0]
